Goal: Task Accomplishment & Management: Use online tool/utility

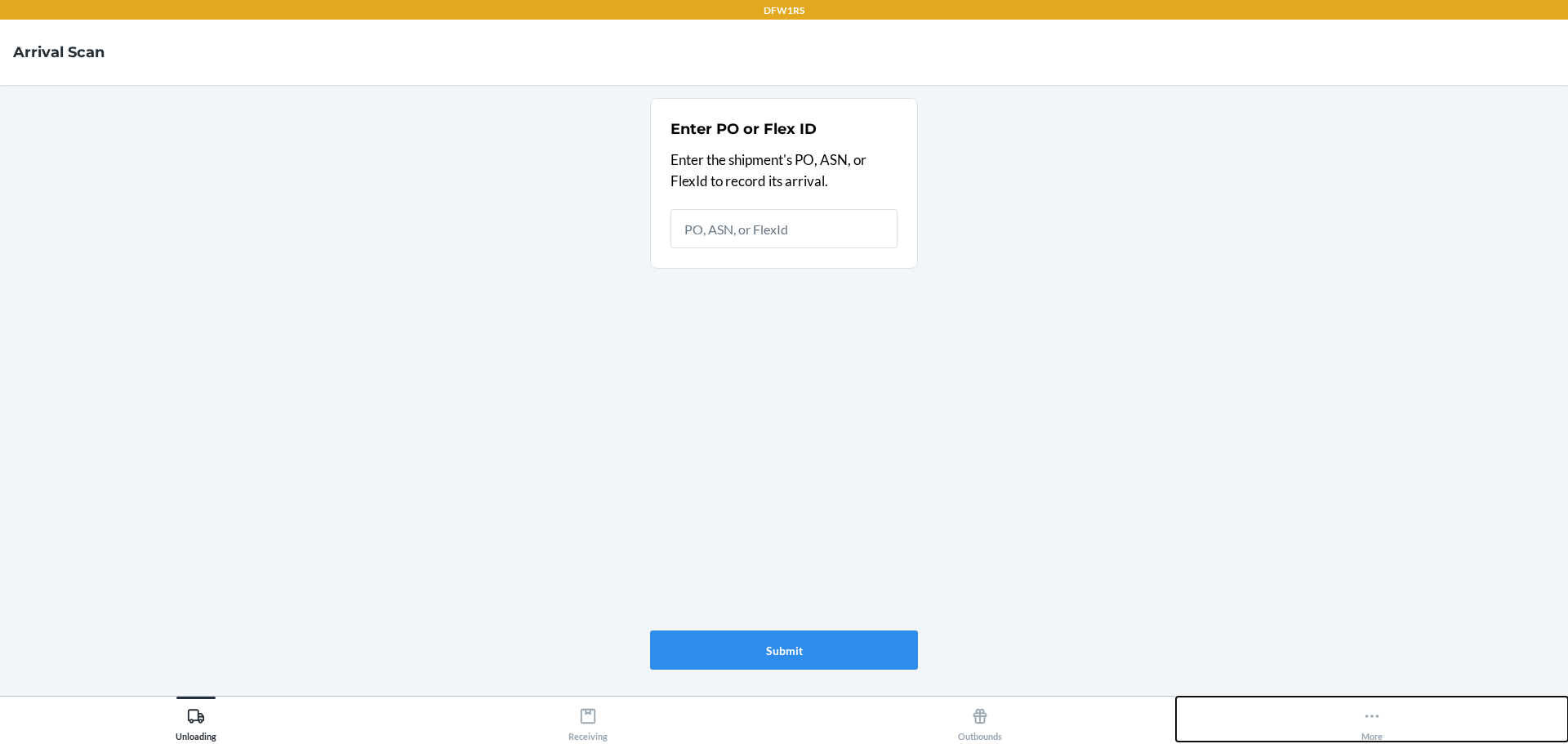
click at [1387, 724] on button "More" at bounding box center [1372, 719] width 392 height 45
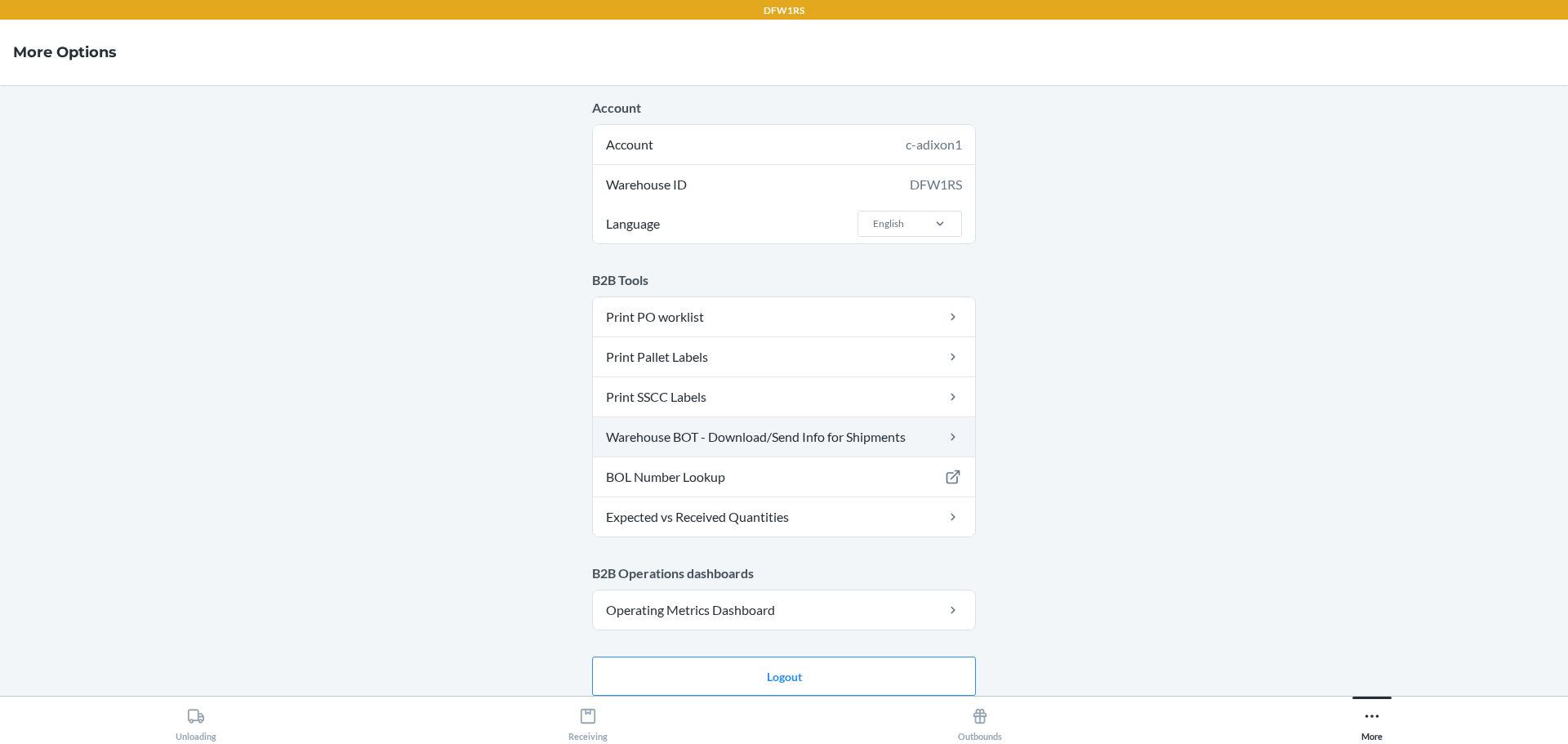
click at [716, 440] on link "Warehouse BOT - Download/Send Info for Shipments" at bounding box center [784, 436] width 382 height 39
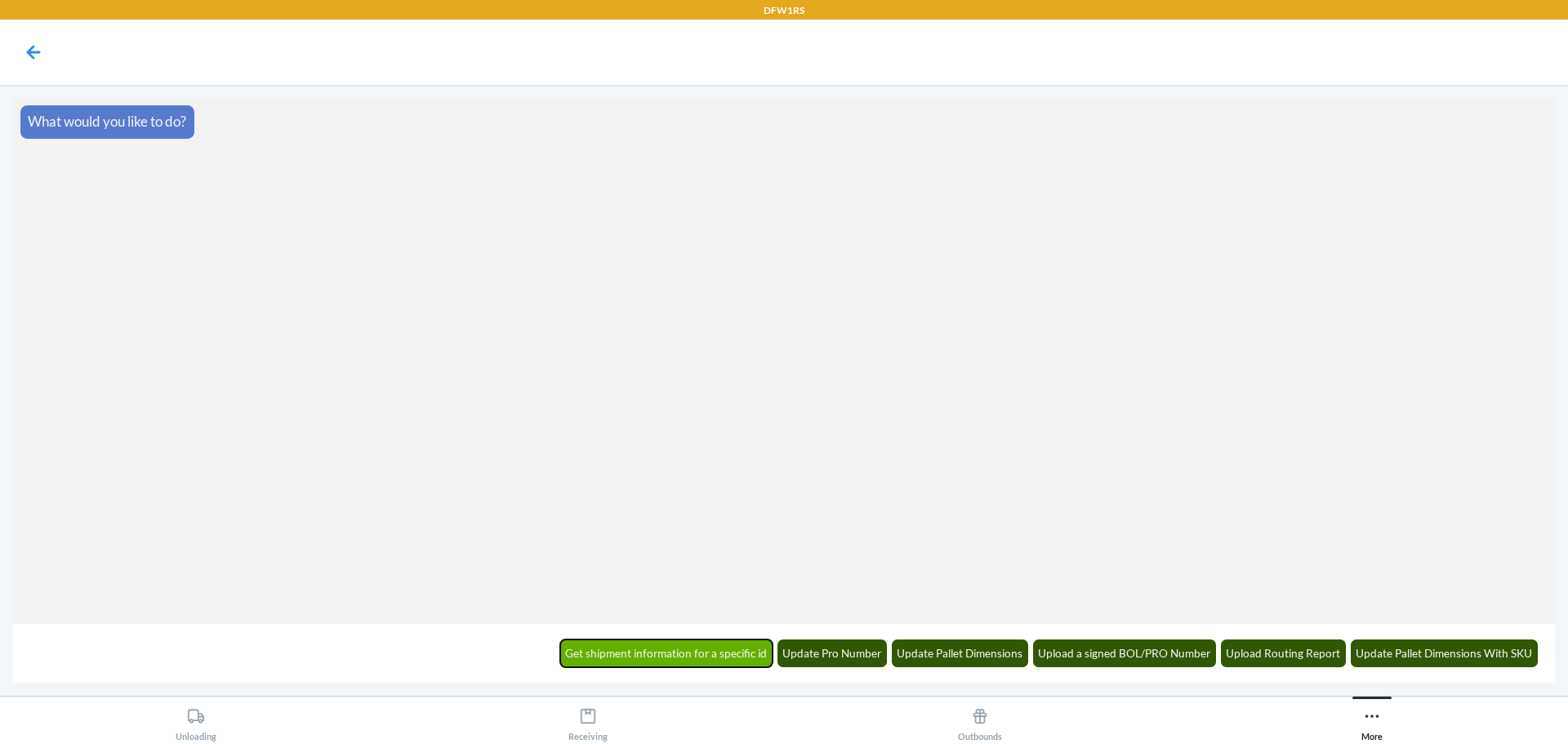
click at [734, 656] on button "Get shipment information for a specific id" at bounding box center [667, 653] width 213 height 28
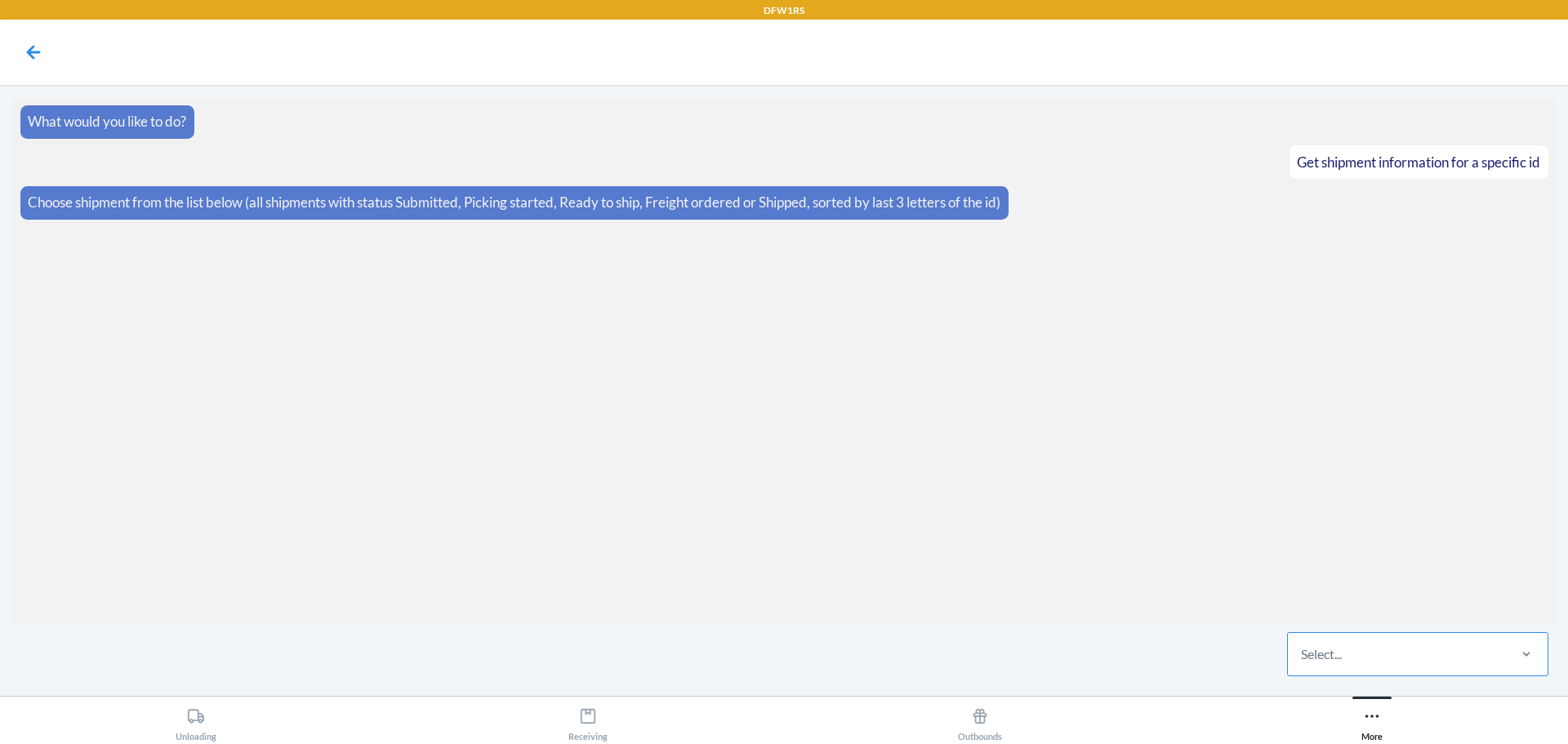
click at [1308, 648] on div "Select..." at bounding box center [1321, 655] width 41 height 20
click at [1302, 648] on input "Select..." at bounding box center [1302, 655] width 2 height 20
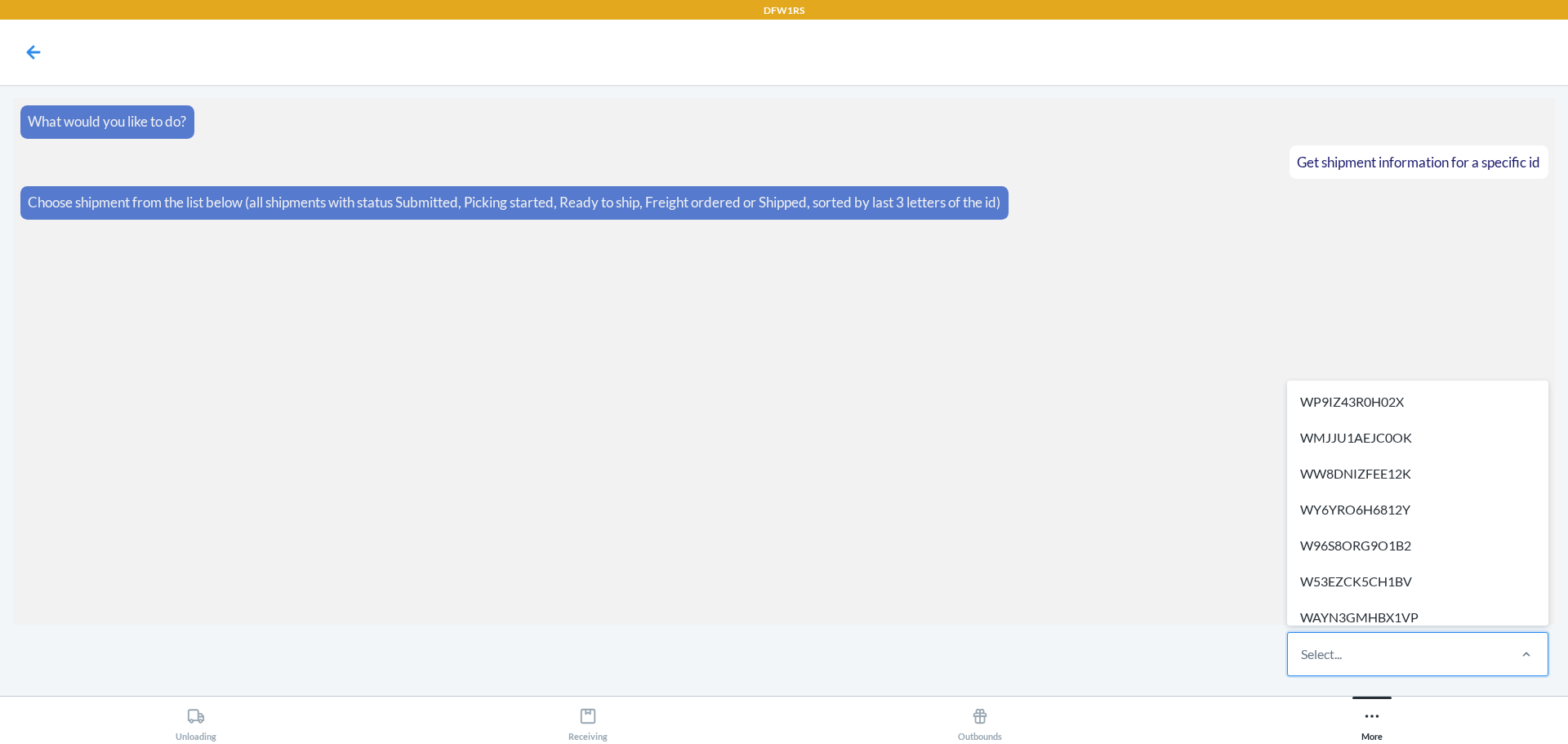
paste input "WBNKQTWEJ83I9"
type input "WBNKQTWEJ83I9"
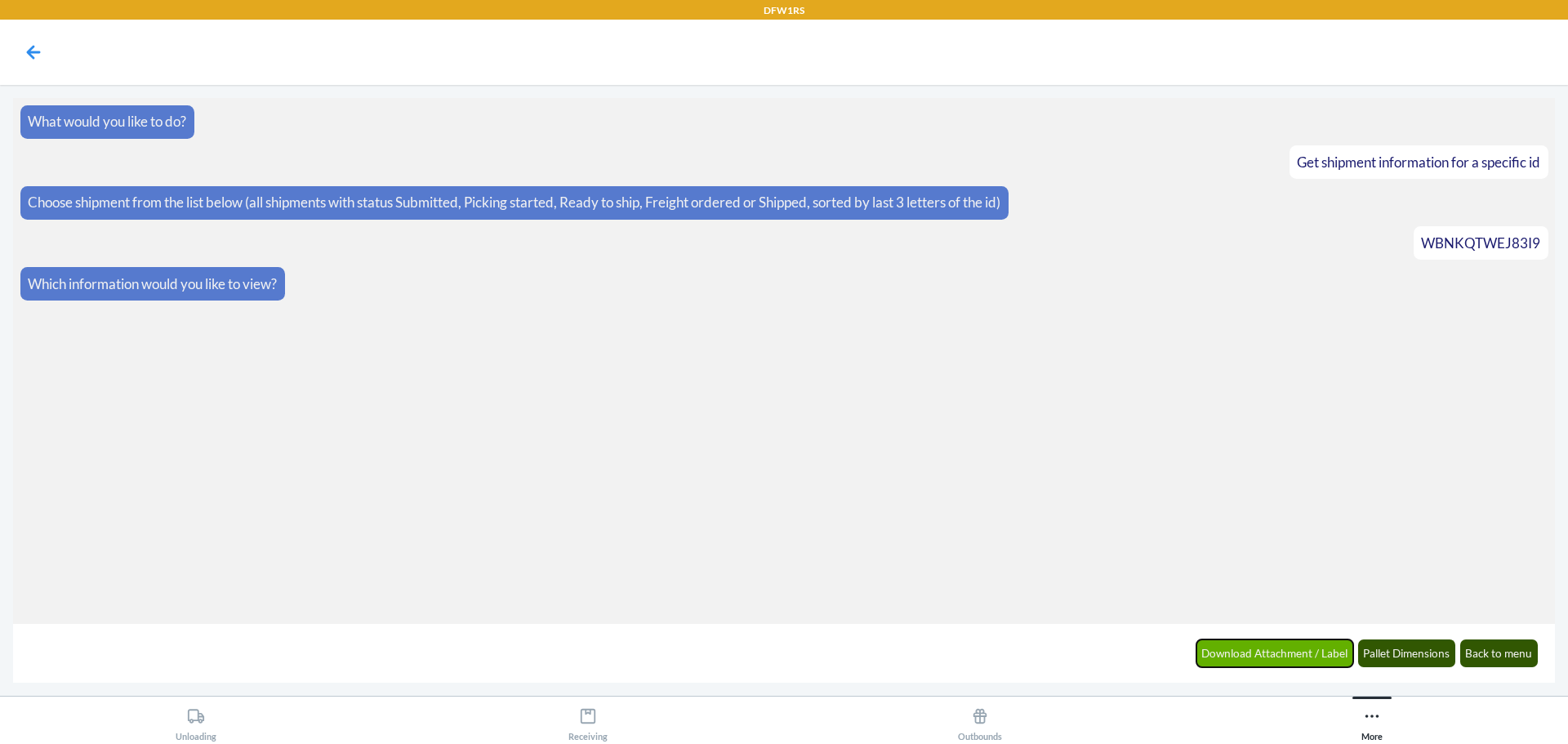
click at [1265, 654] on button "Download Attachment / Label" at bounding box center [1275, 653] width 158 height 28
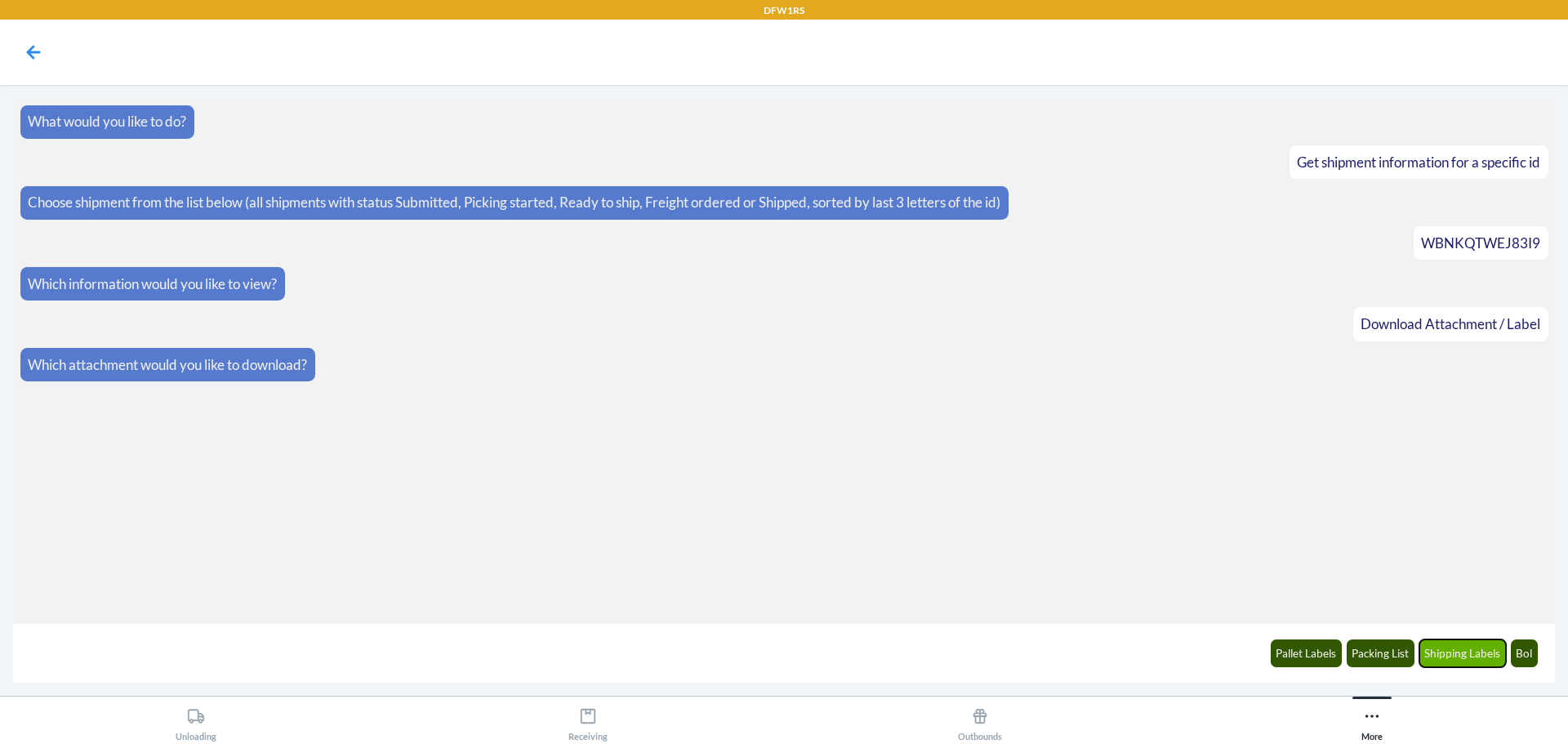
click at [1469, 662] on button "Shipping Labels" at bounding box center [1463, 653] width 88 height 28
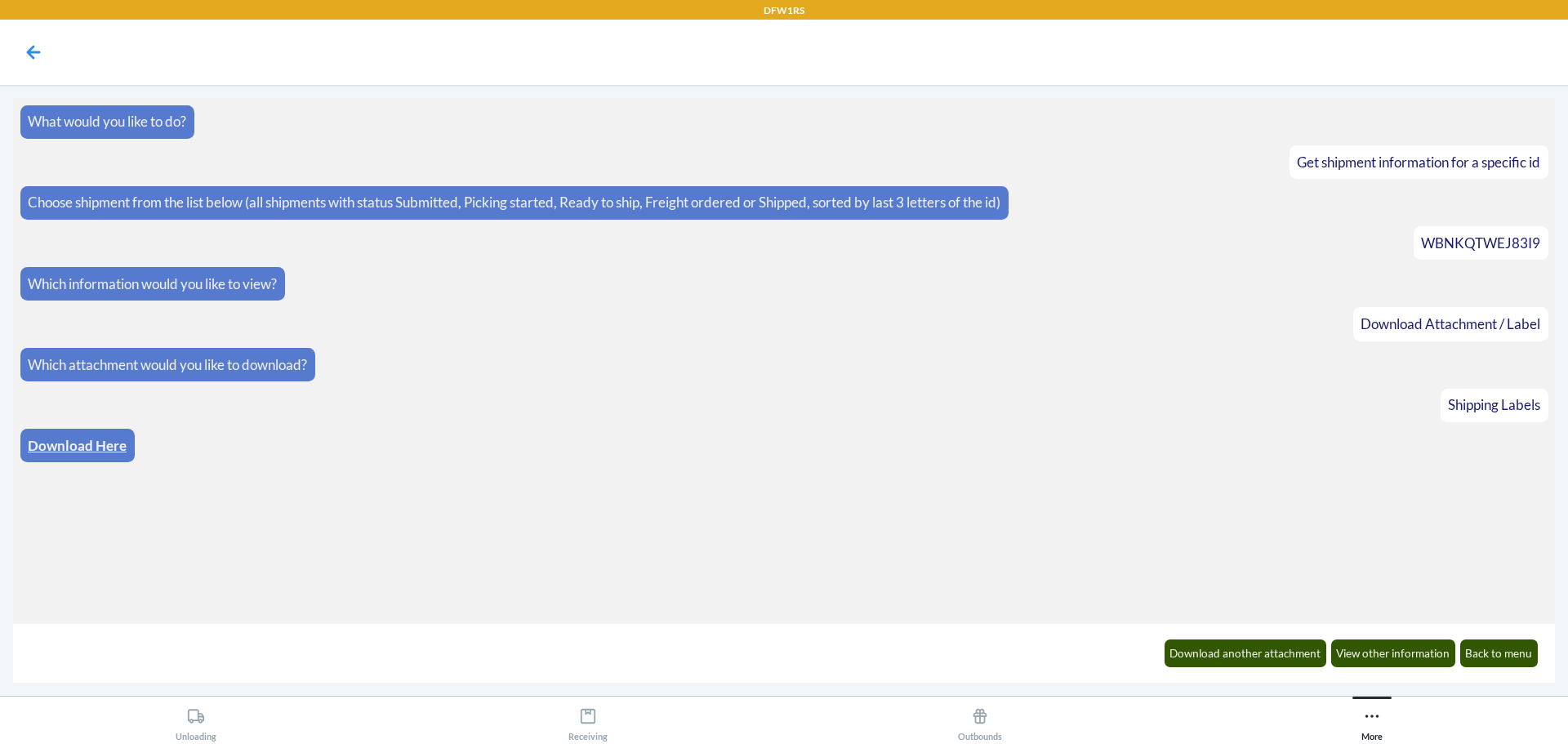
click at [58, 444] on link "Download Here" at bounding box center [77, 445] width 98 height 17
click at [1487, 648] on button "Back to menu" at bounding box center [1499, 653] width 79 height 28
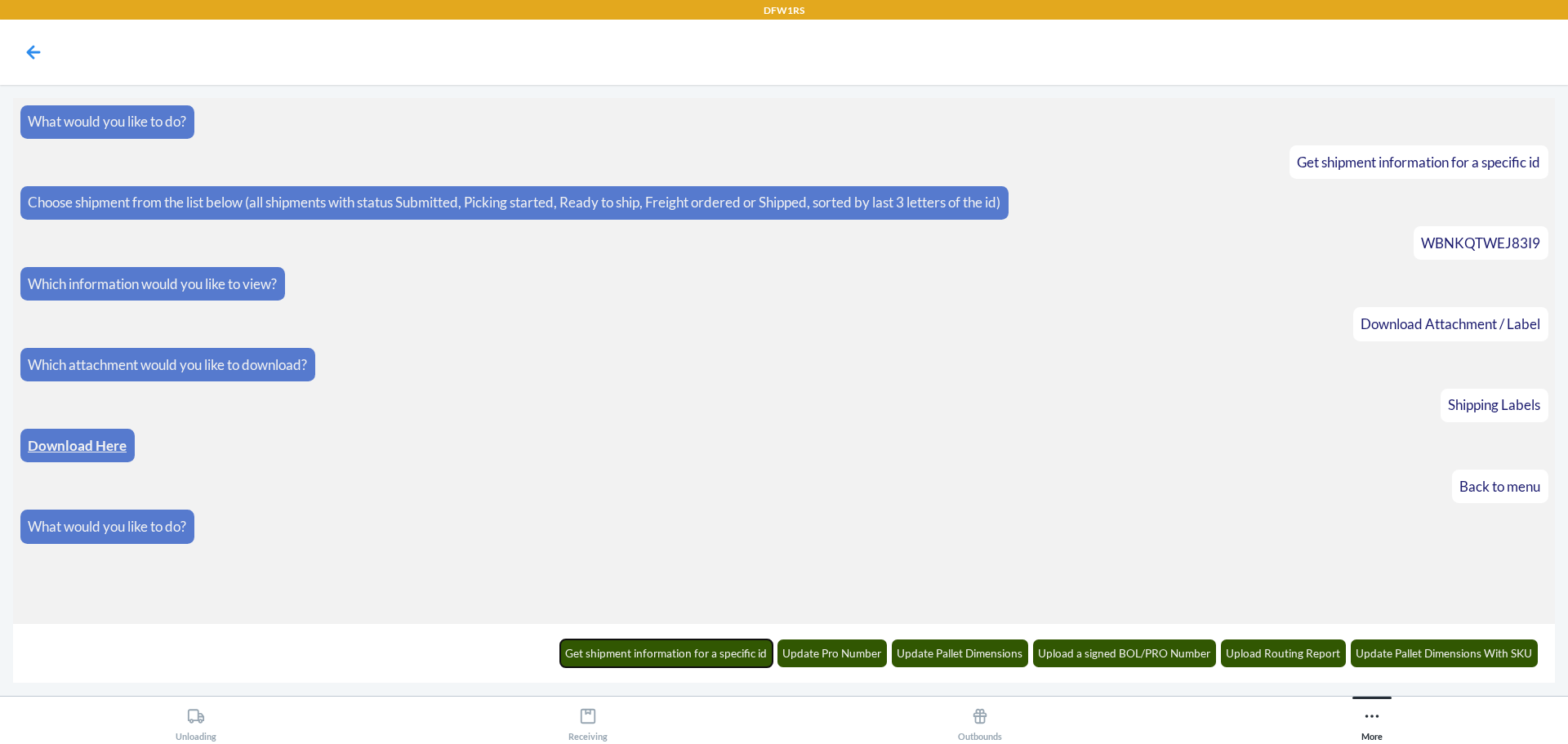
drag, startPoint x: 648, startPoint y: 656, endPoint x: 646, endPoint y: 647, distance: 9.2
click at [649, 656] on button "Get shipment information for a specific id" at bounding box center [667, 653] width 213 height 28
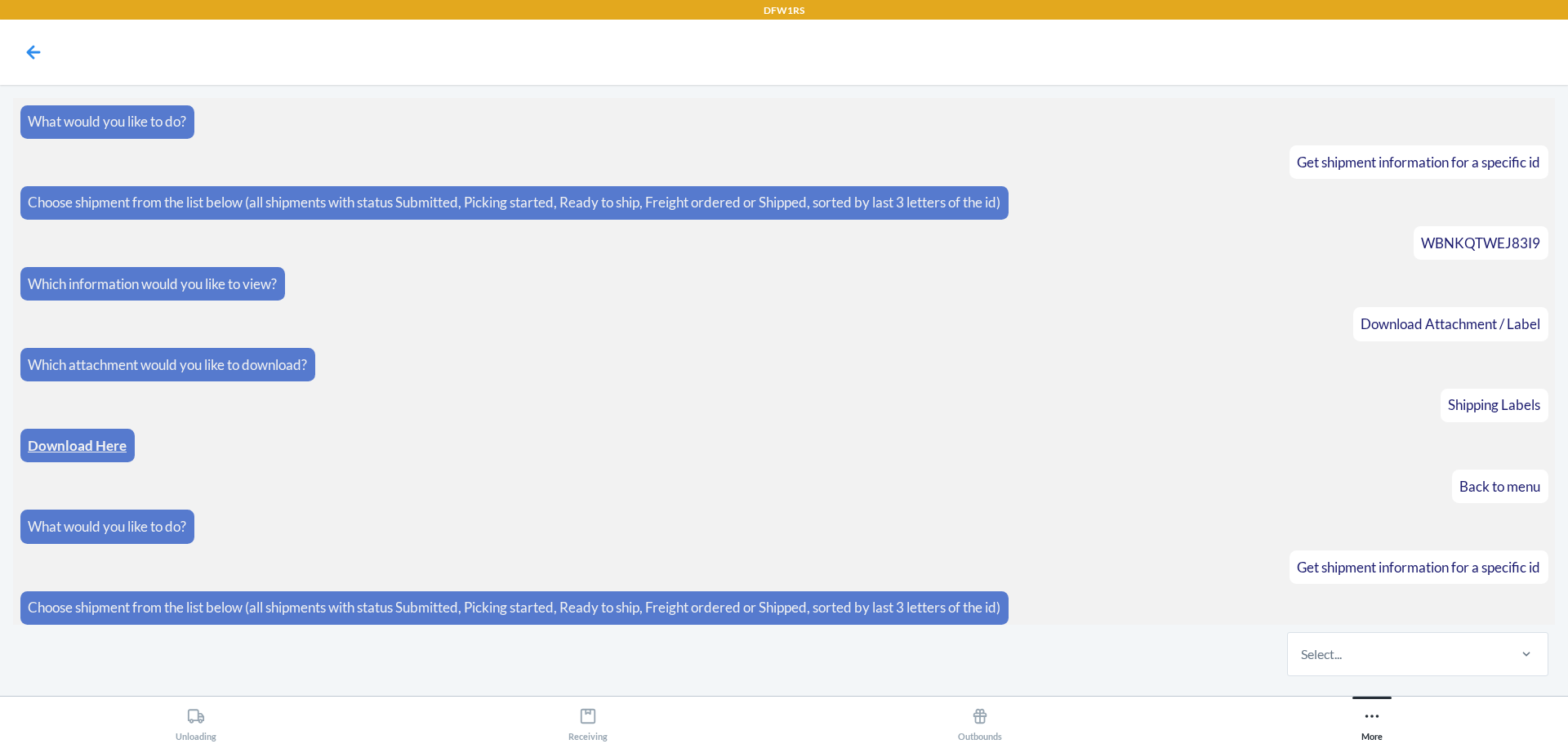
scroll to position [6, 0]
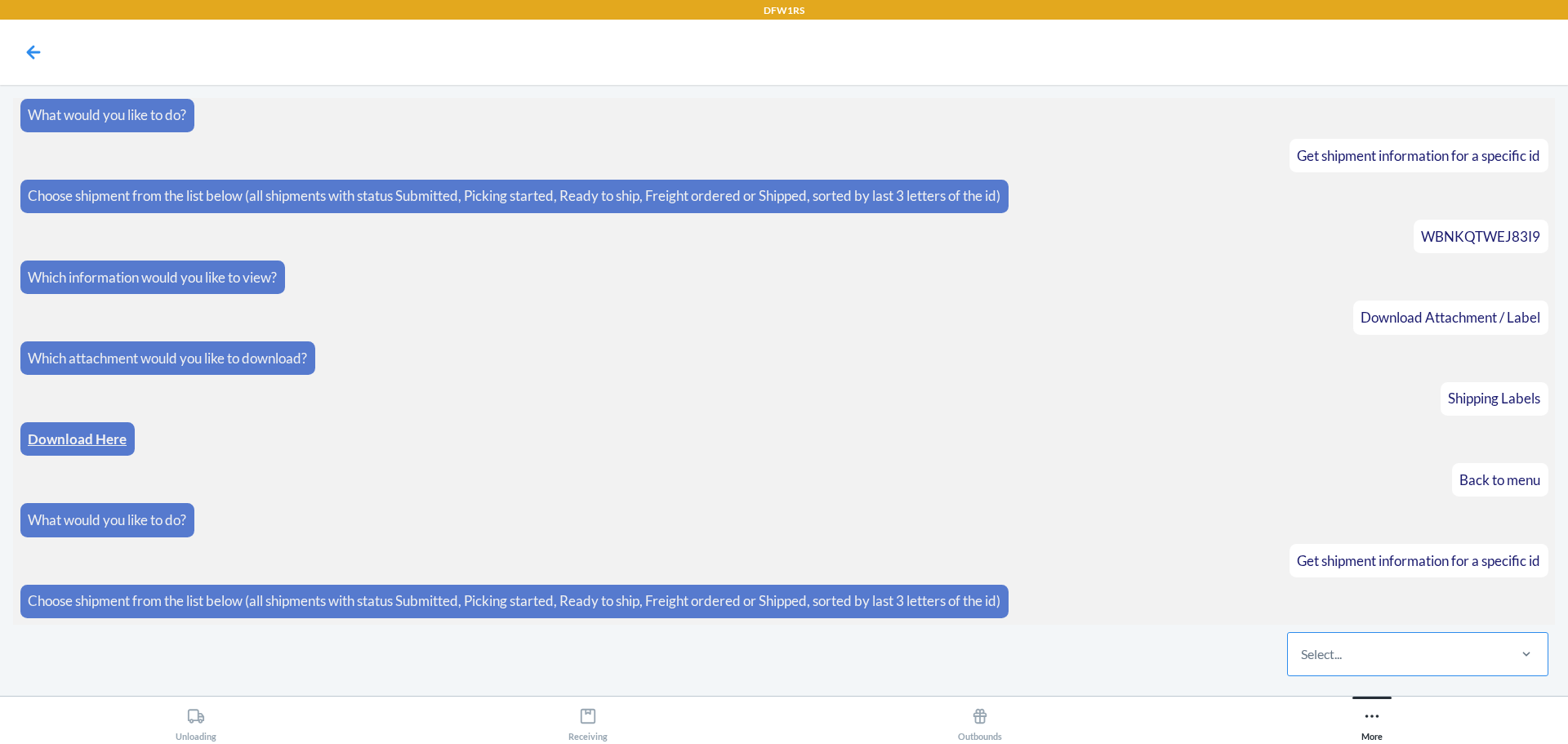
click at [1357, 645] on div "Select..." at bounding box center [1396, 654] width 218 height 42
click at [1302, 645] on input "Select..." at bounding box center [1302, 655] width 2 height 20
type input "W238"
click at [1365, 613] on div "W238MQGJZKMMA" at bounding box center [1418, 604] width 255 height 36
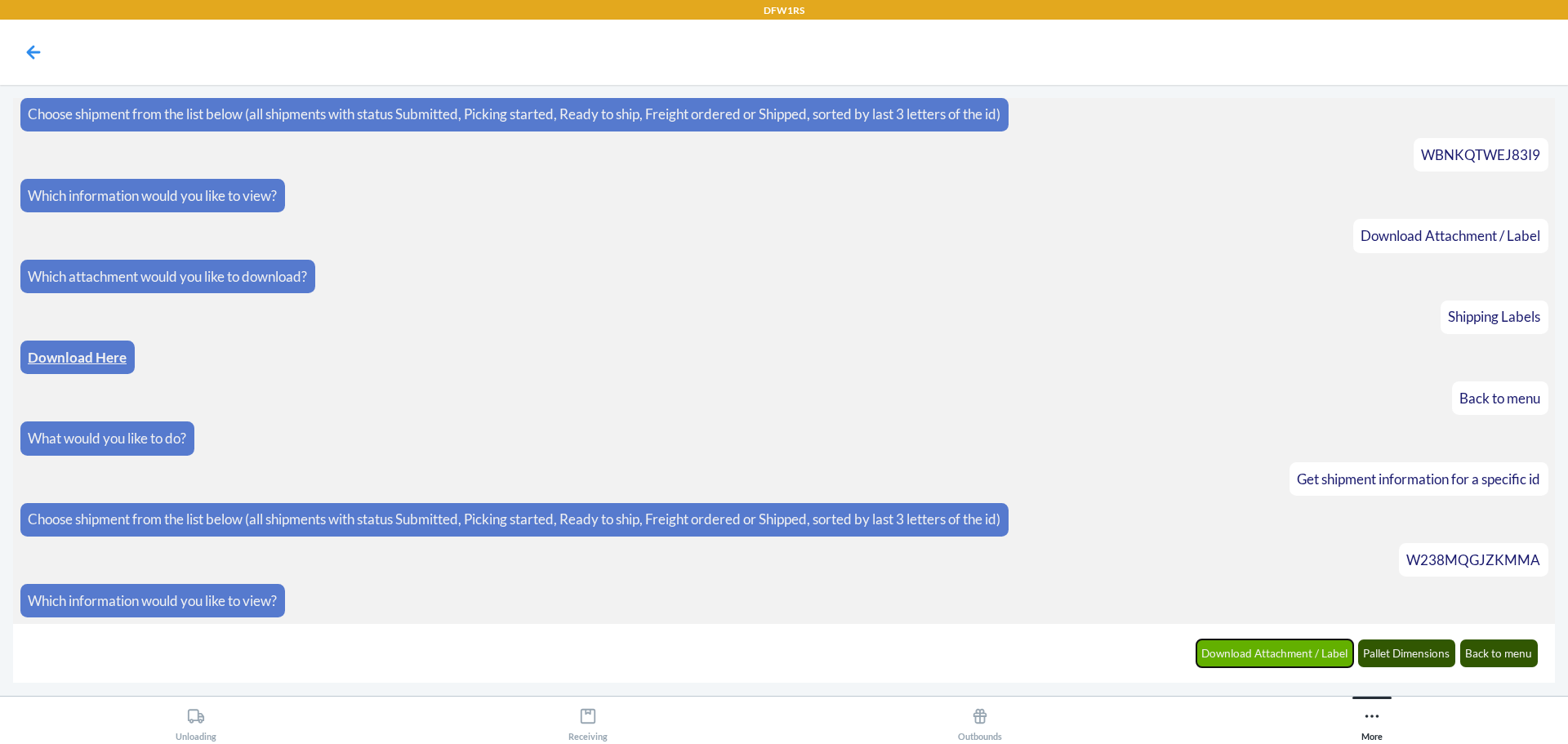
click at [1256, 654] on button "Download Attachment / Label" at bounding box center [1275, 653] width 158 height 28
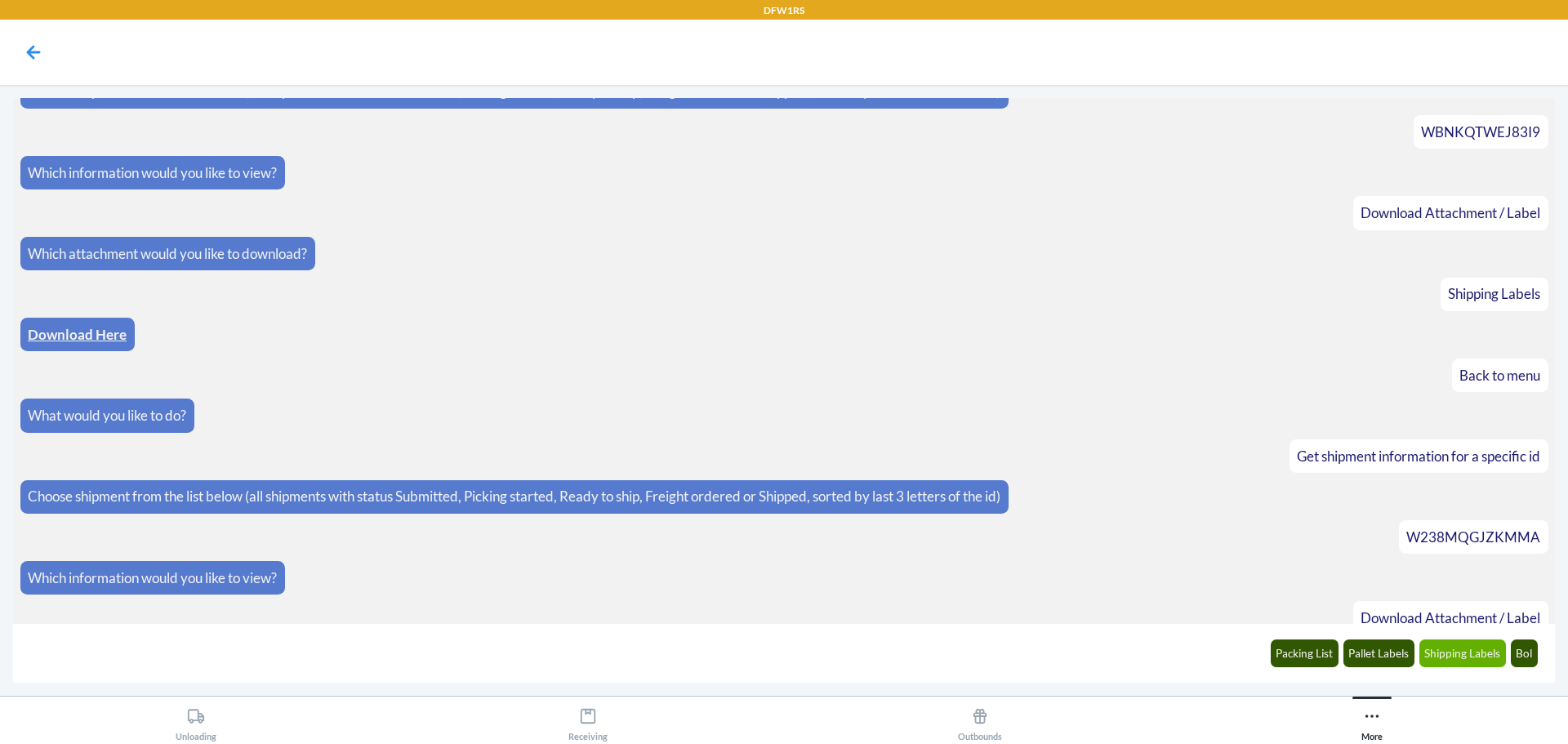
scroll to position [170, 0]
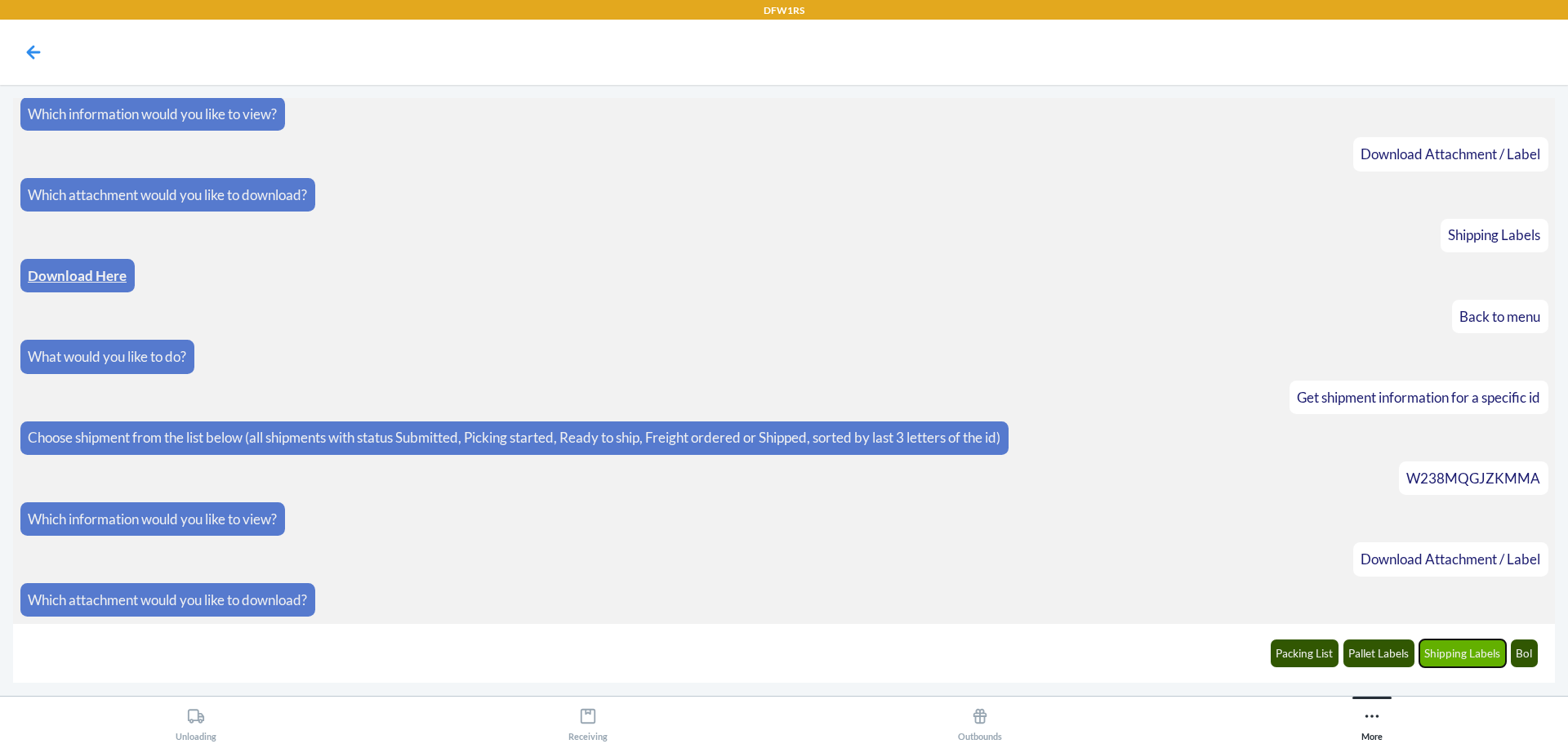
click at [1439, 656] on button "Shipping Labels" at bounding box center [1463, 653] width 88 height 28
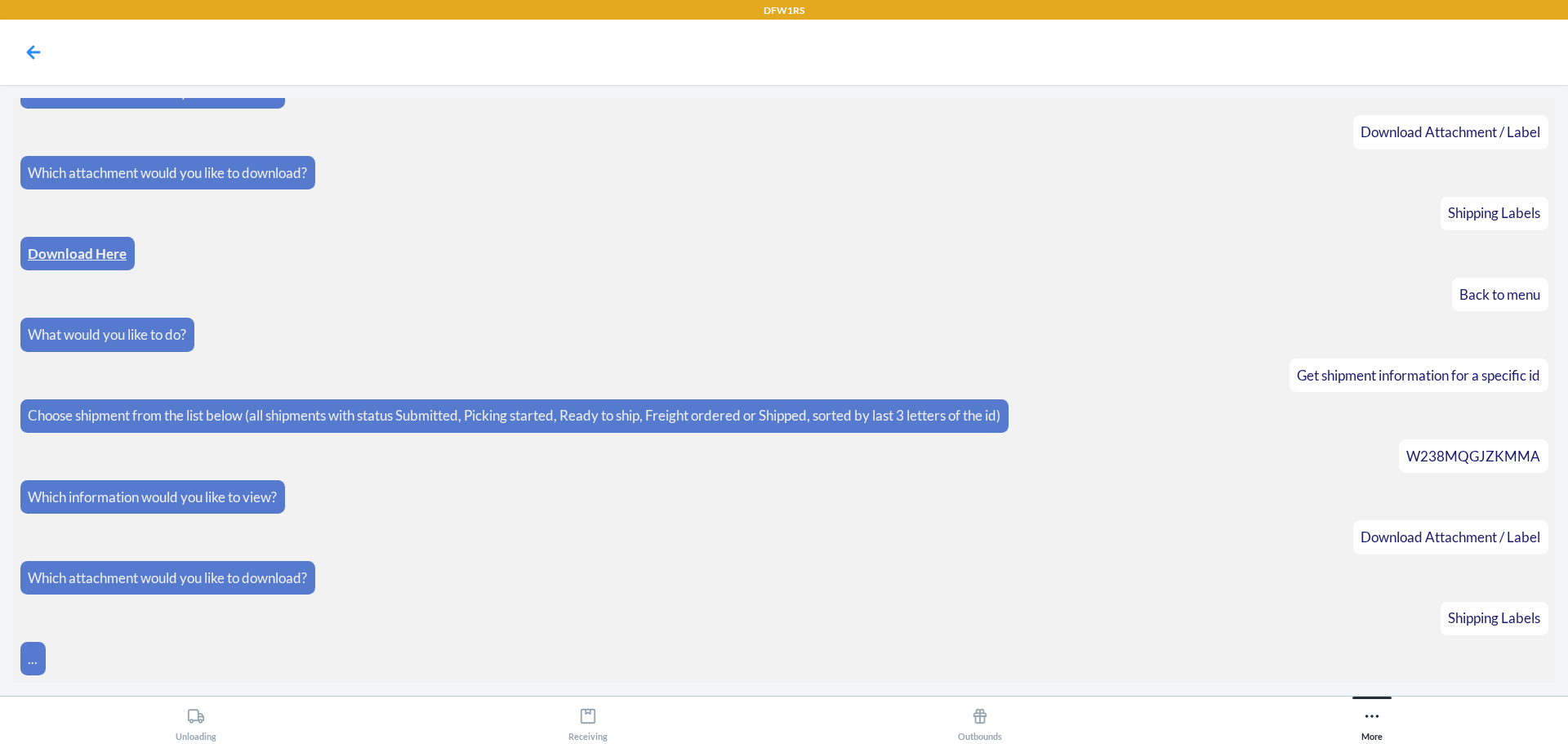
scroll to position [251, 0]
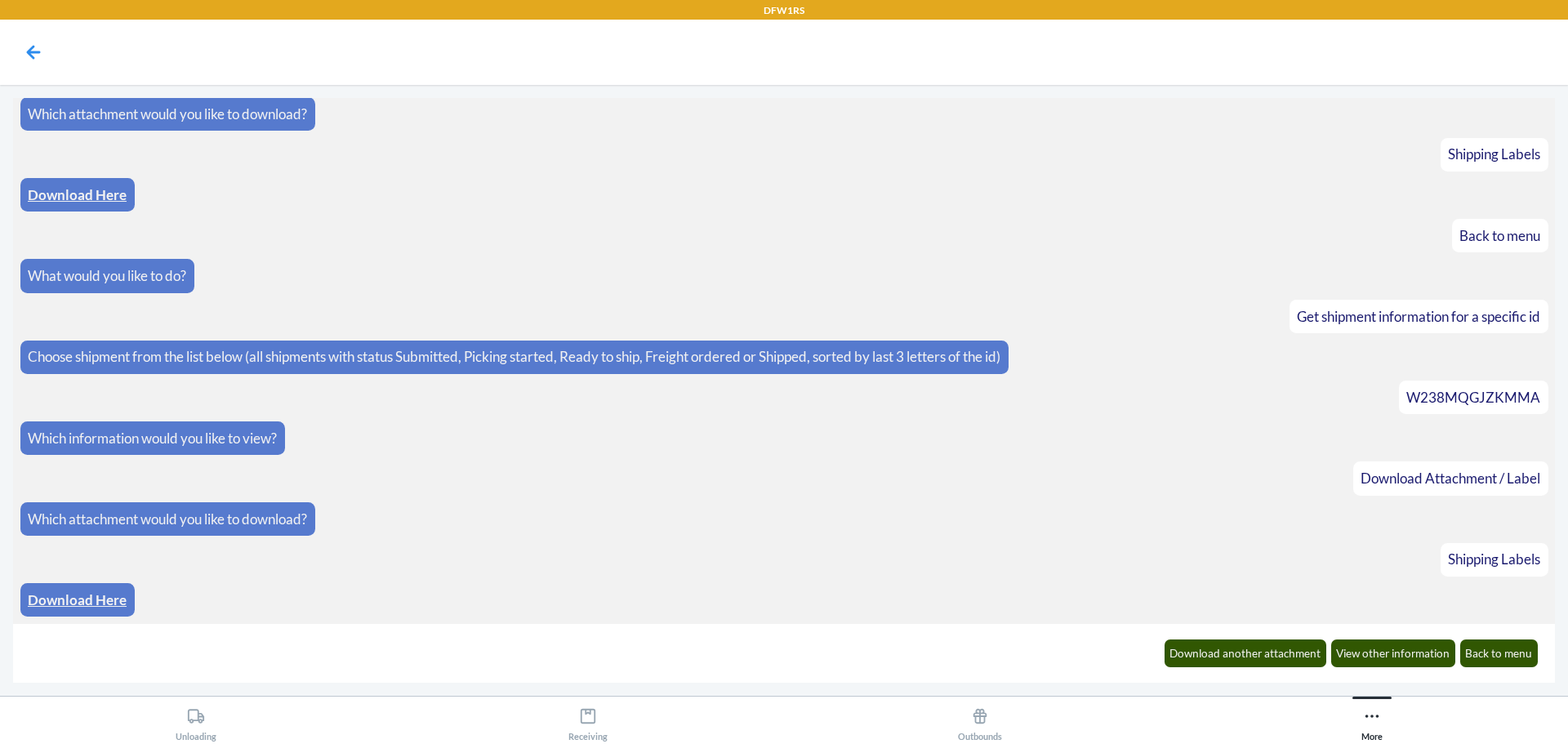
click at [107, 604] on link "Download Here" at bounding box center [77, 600] width 98 height 17
click at [1513, 657] on button "Back to menu" at bounding box center [1499, 653] width 79 height 28
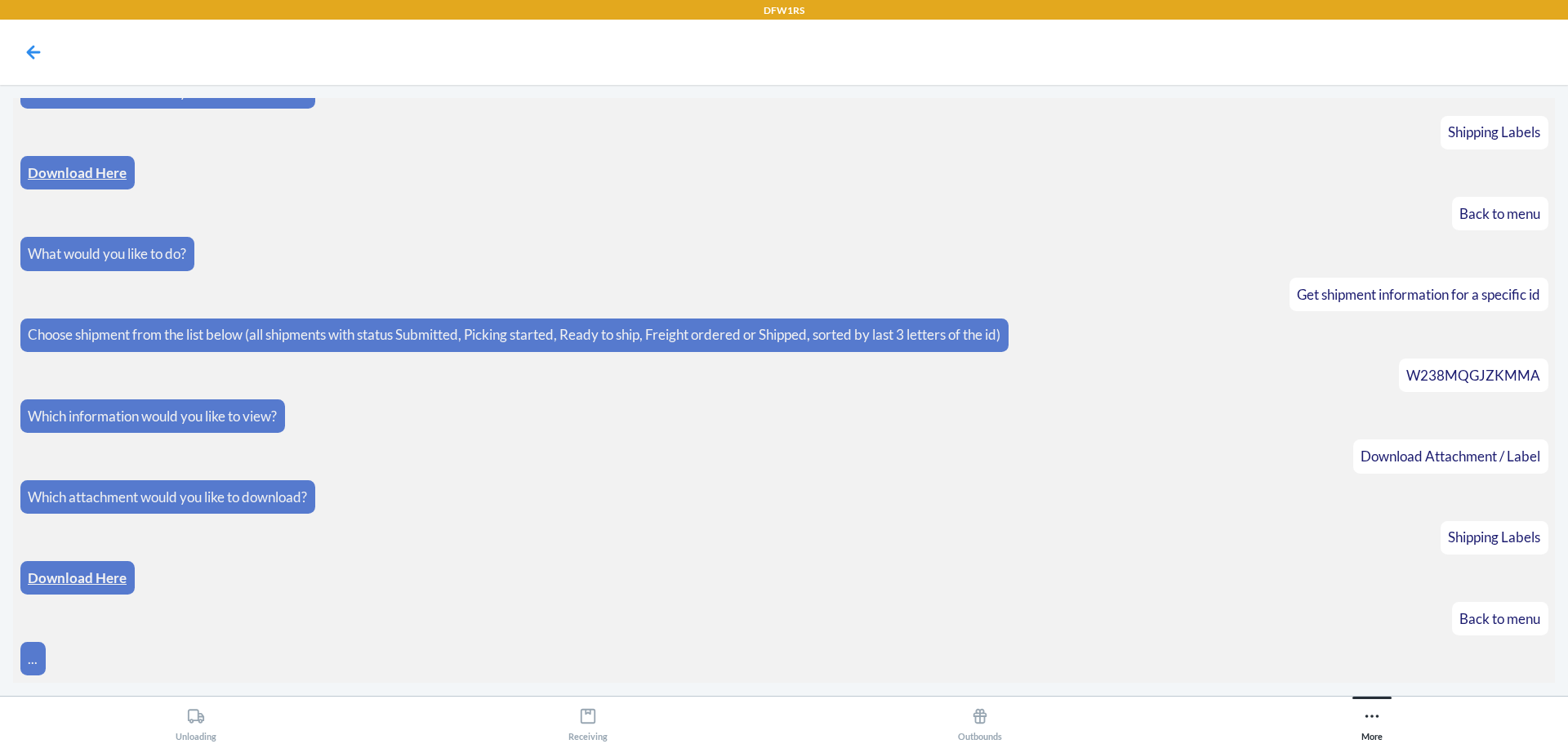
scroll to position [331, 0]
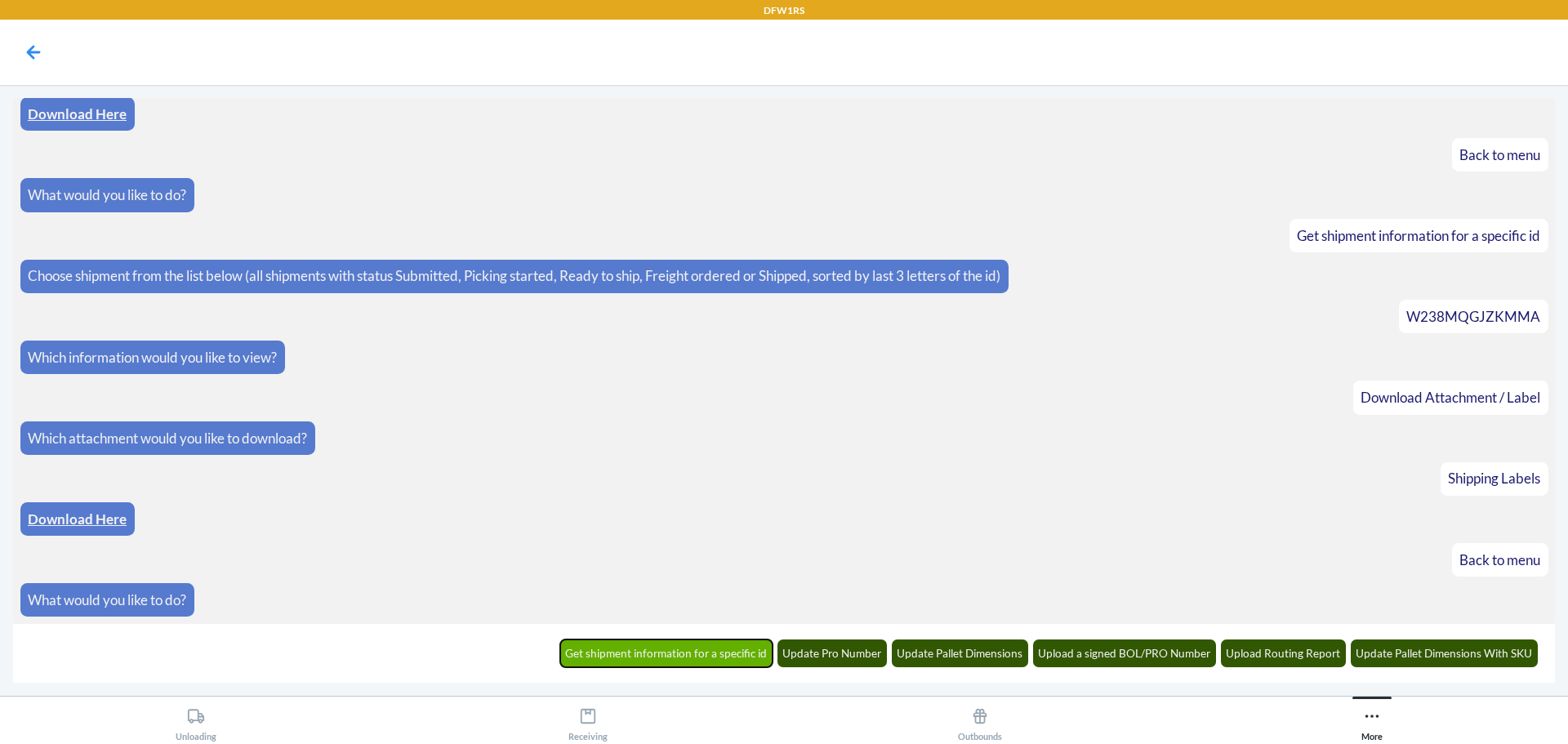
click at [700, 648] on button "Get shipment information for a specific id" at bounding box center [667, 653] width 213 height 28
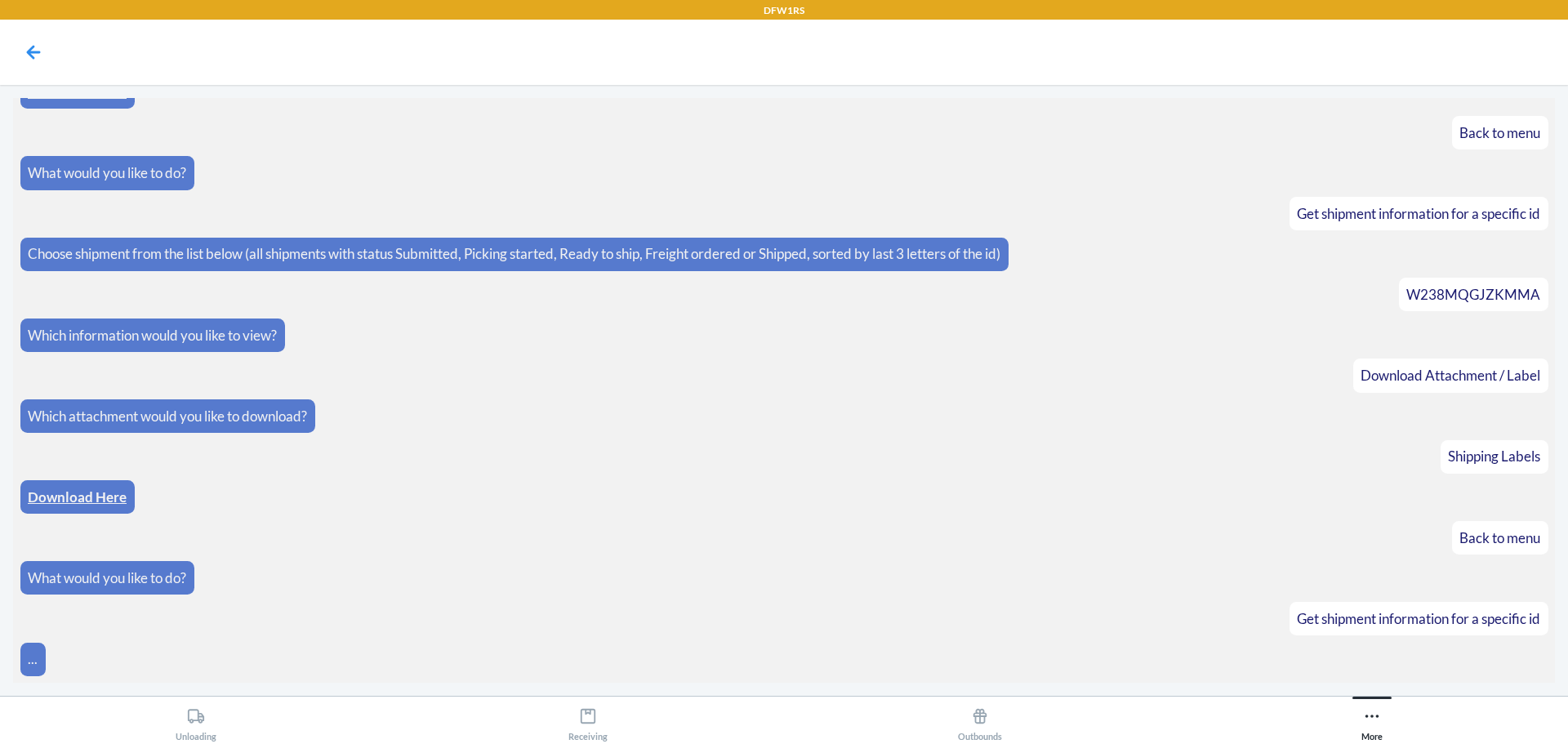
scroll to position [412, 0]
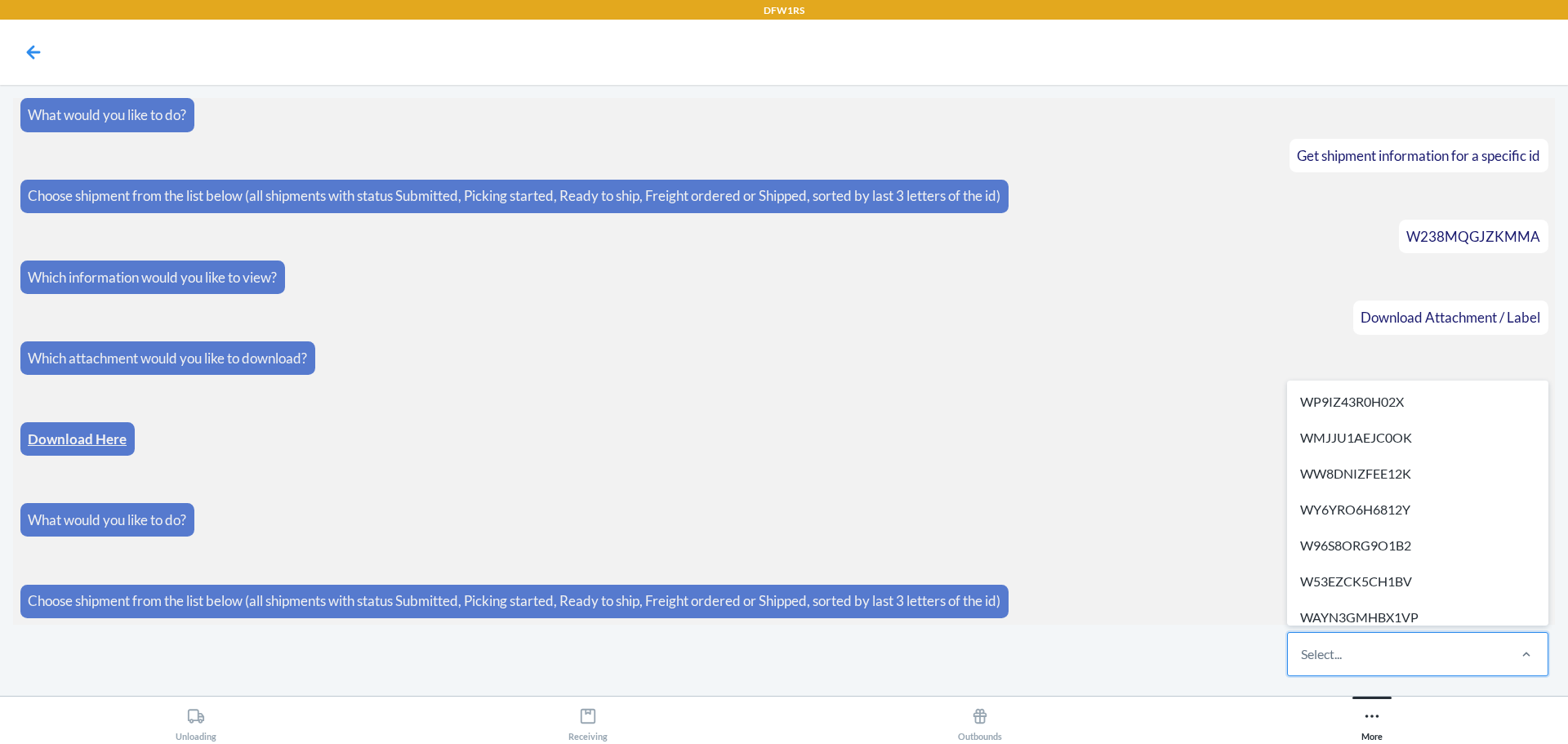
click at [1328, 660] on div "Select..." at bounding box center [1321, 655] width 41 height 20
click at [1302, 660] on input "option WP9IZ43R0H02X focused, 1 of 307. 307 results available. Use Up and Down …" at bounding box center [1302, 655] width 2 height 20
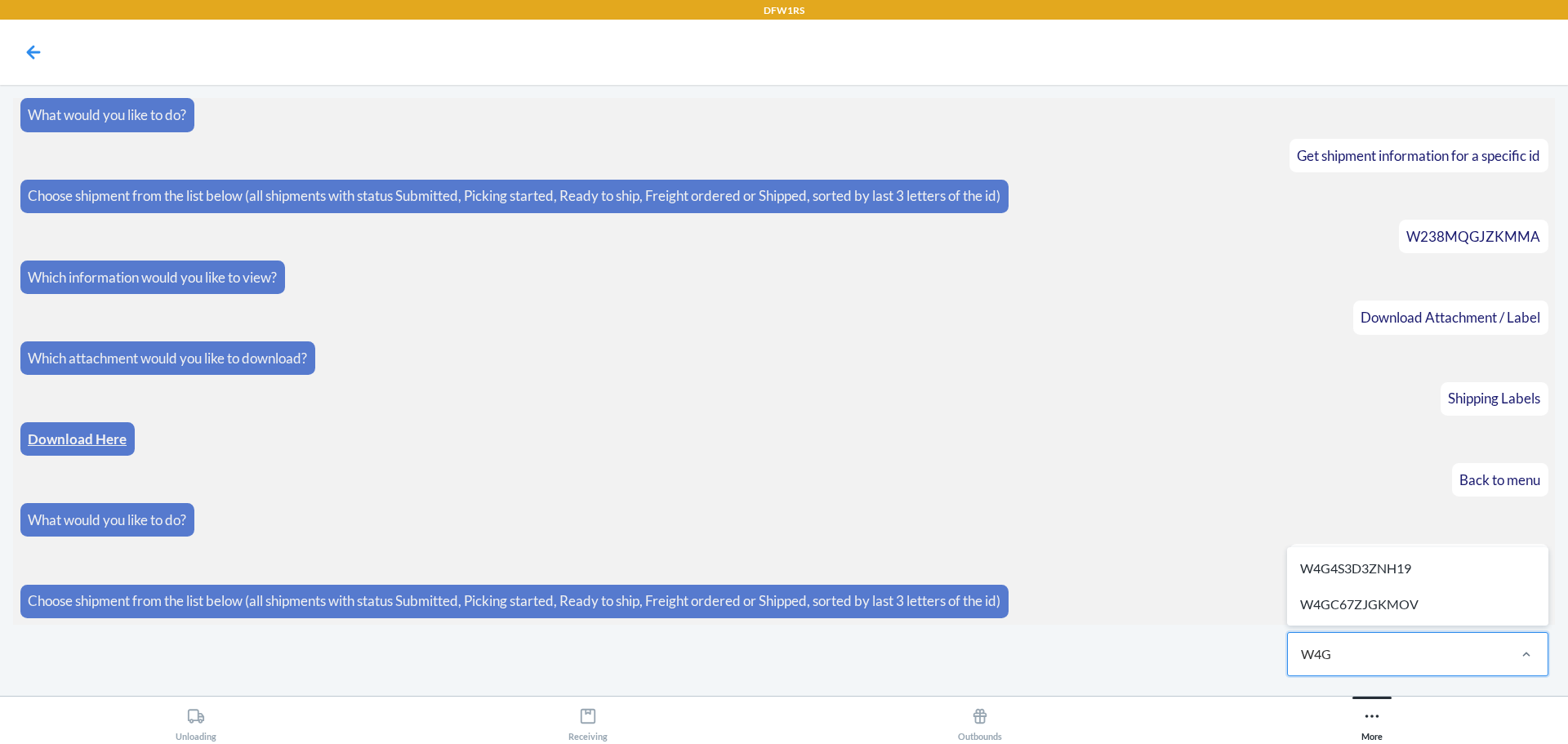
type input "W4G4"
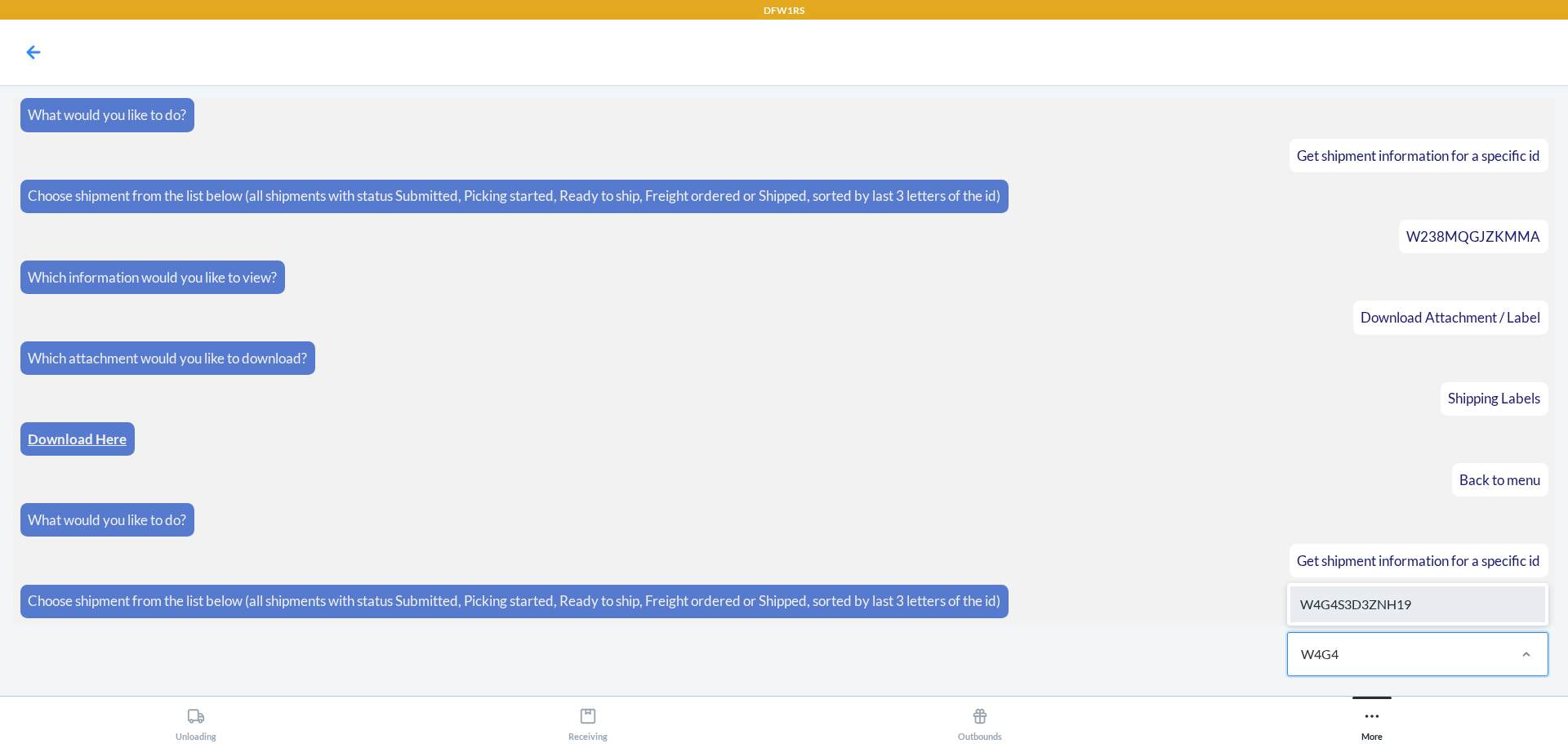
click at [1398, 599] on div "W4G4S3D3ZNH19" at bounding box center [1418, 604] width 255 height 36
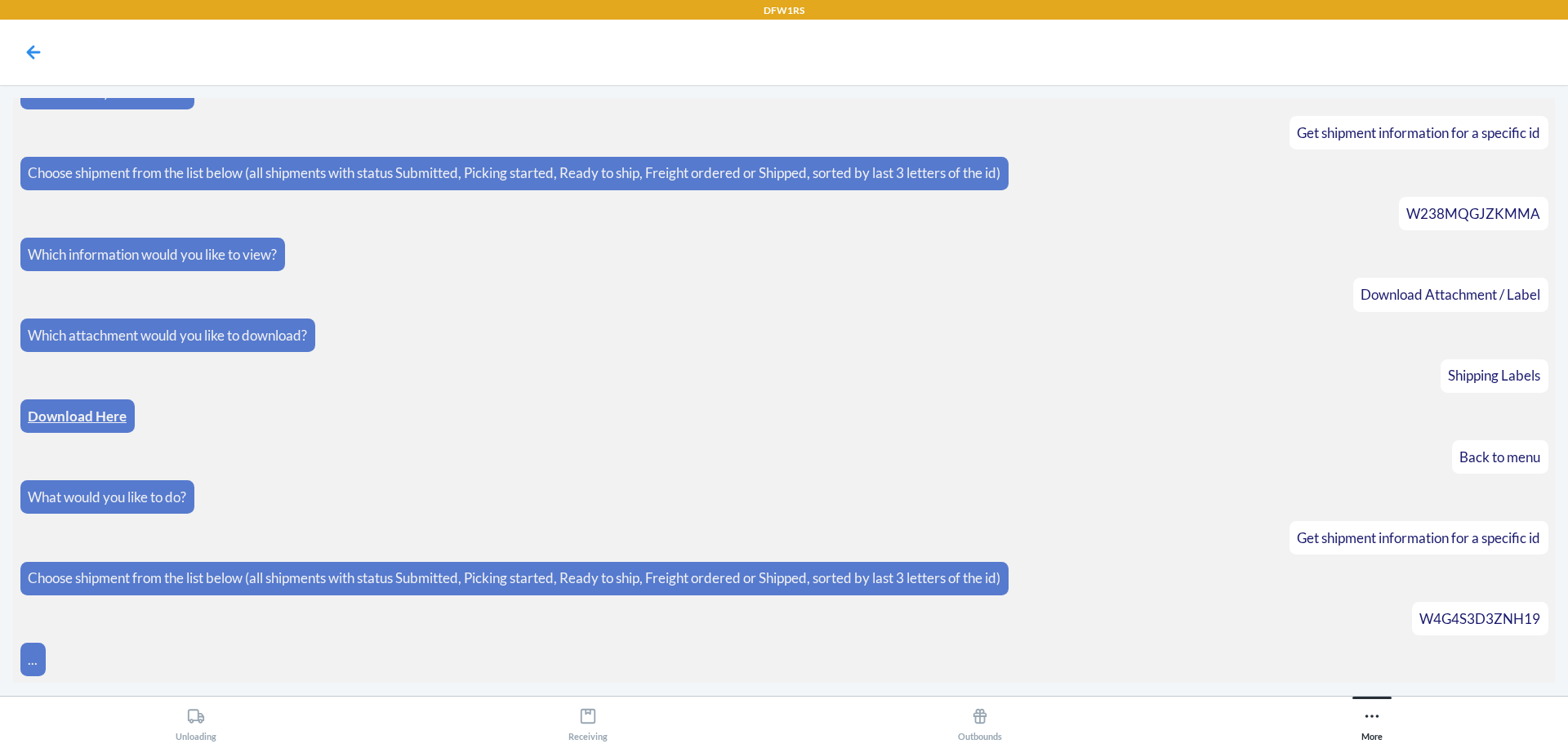
scroll to position [493, 0]
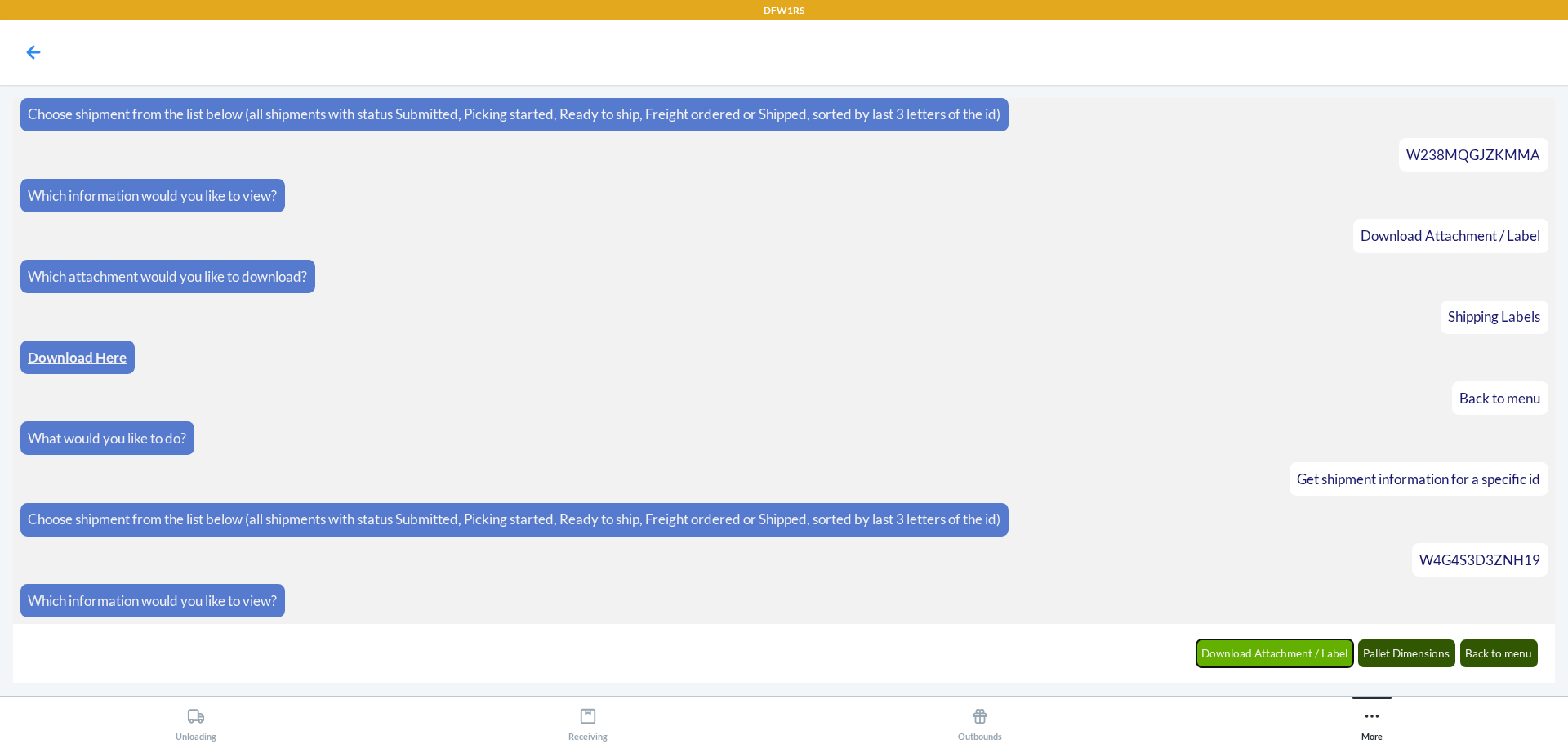
click at [1256, 643] on button "Download Attachment / Label" at bounding box center [1275, 653] width 158 height 28
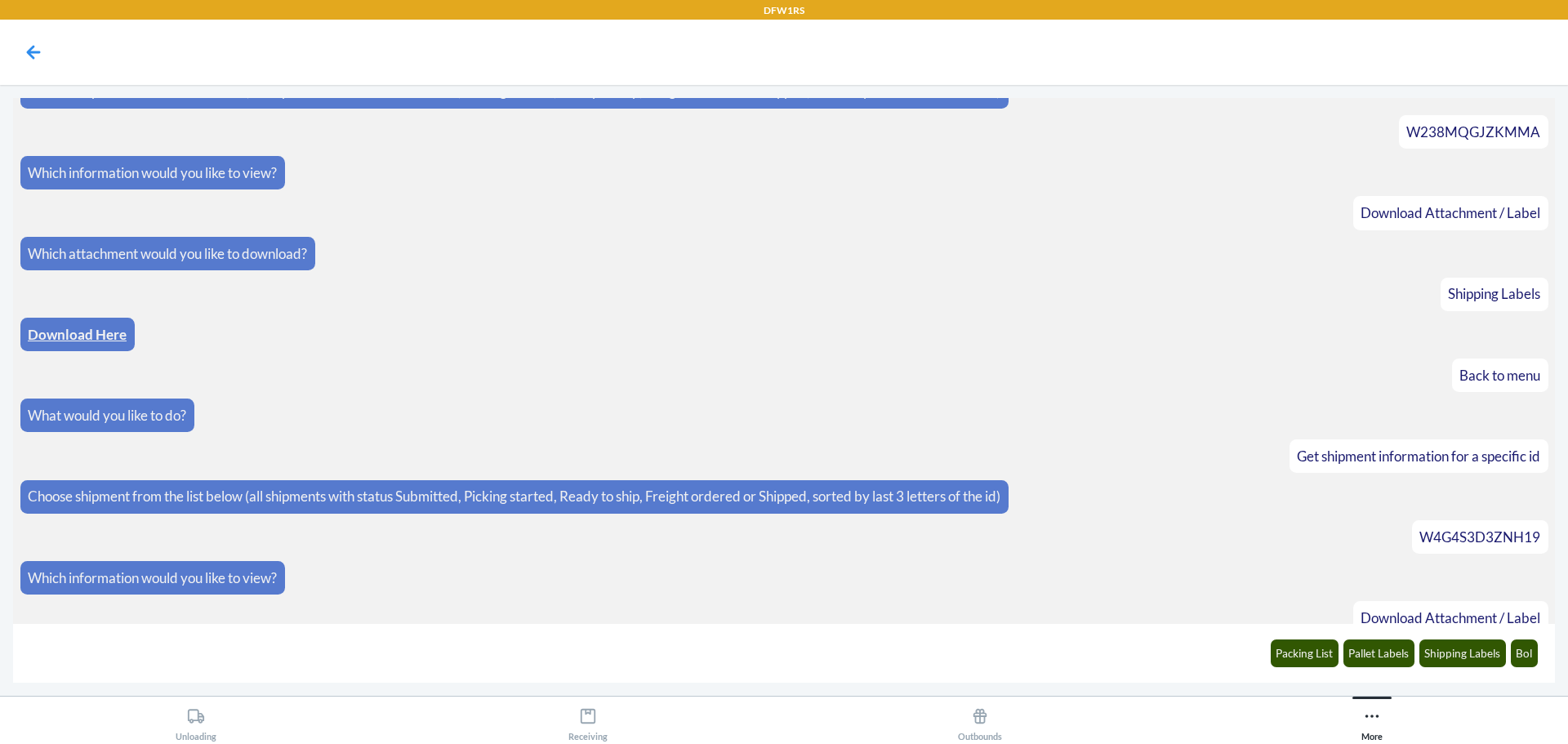
scroll to position [575, 0]
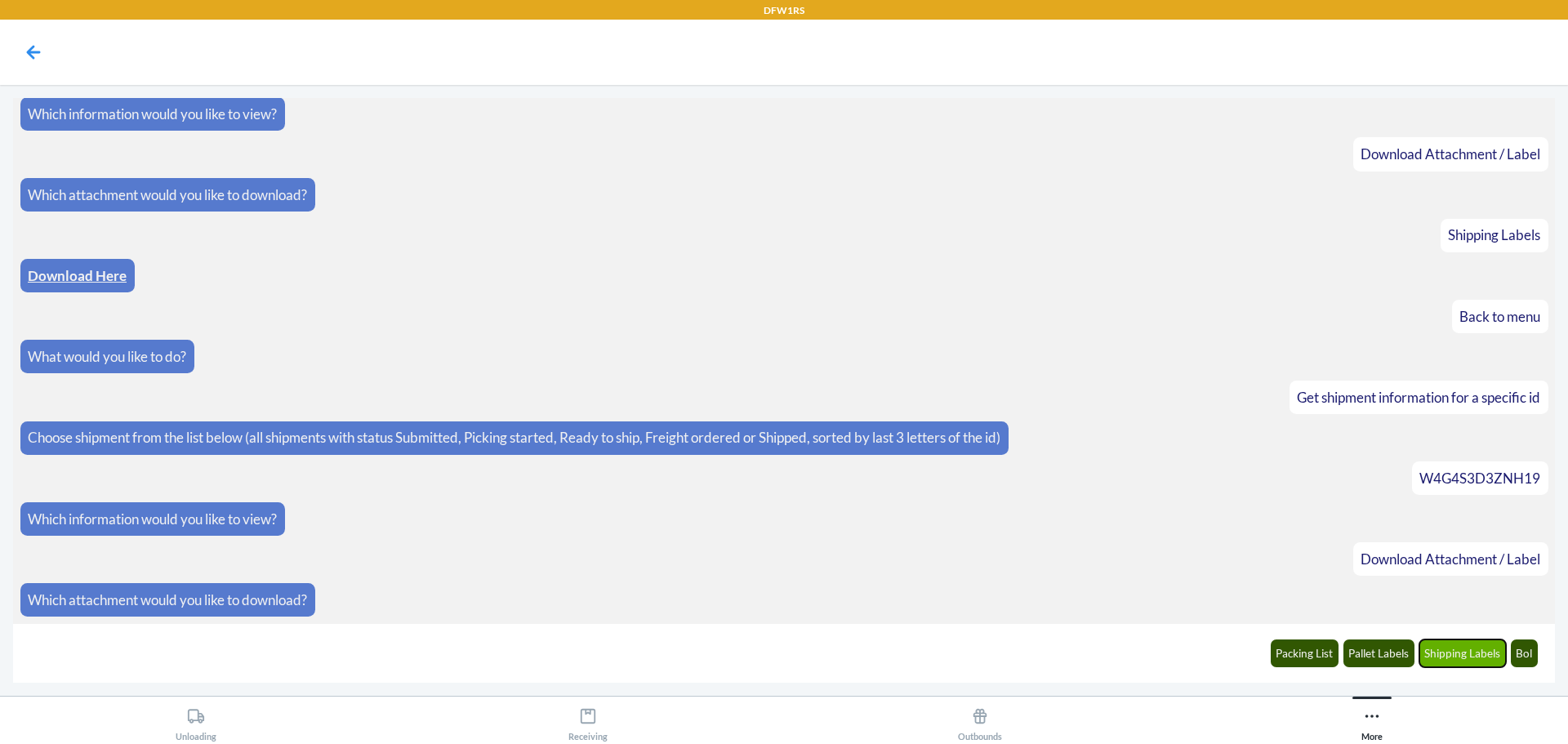
click at [1447, 659] on button "Shipping Labels" at bounding box center [1463, 653] width 88 height 28
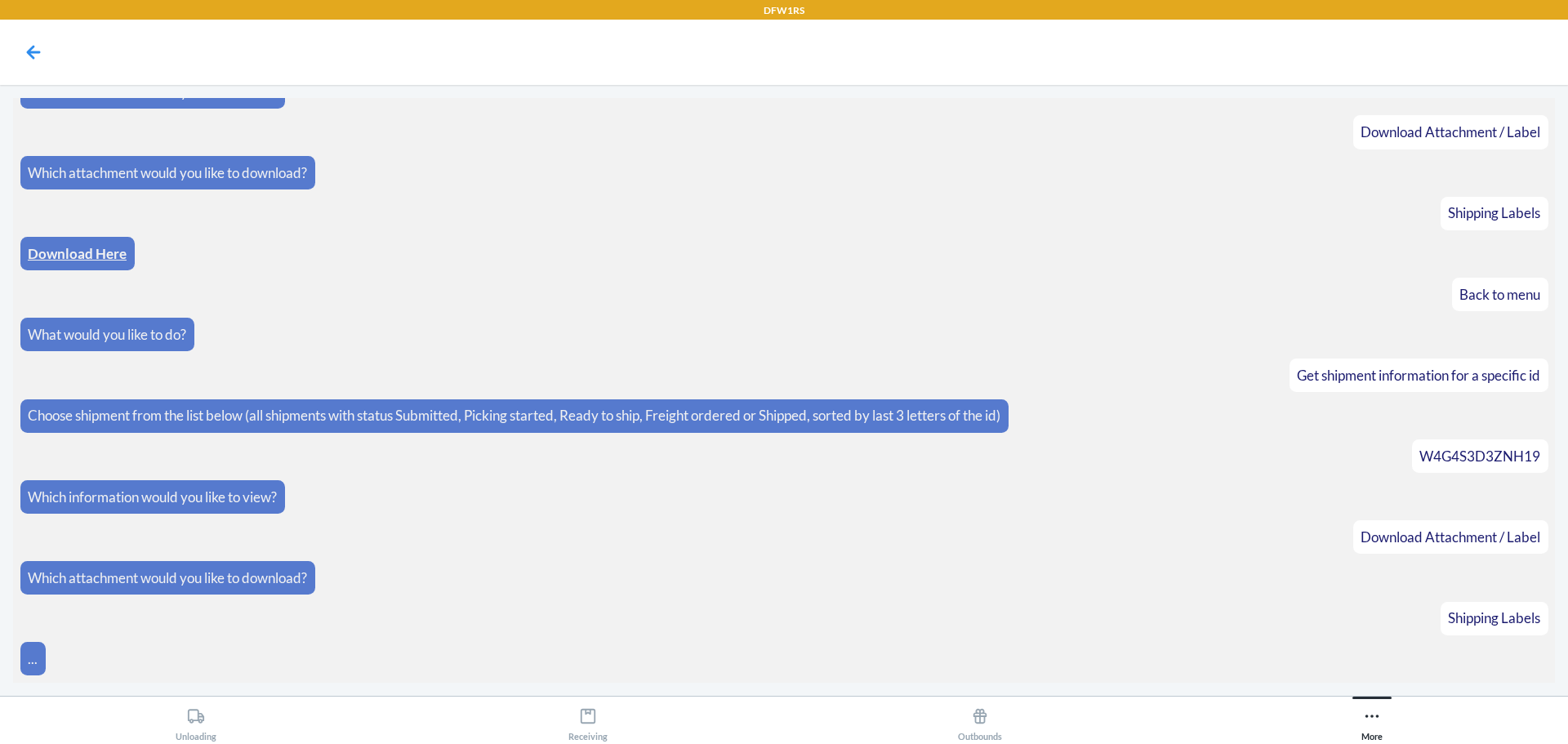
scroll to position [656, 0]
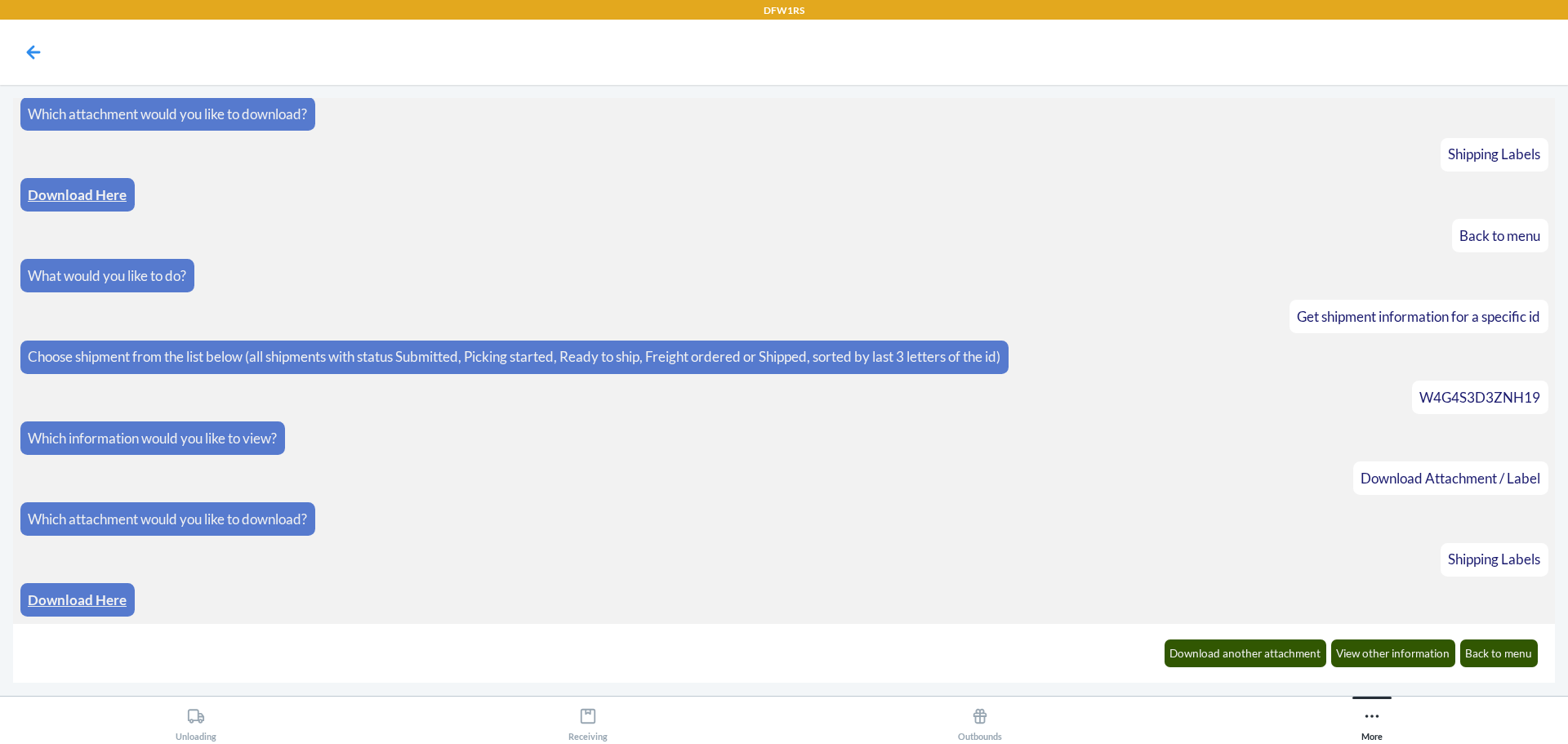
click at [72, 597] on link "Download Here" at bounding box center [77, 600] width 98 height 17
click at [1515, 649] on button "Back to menu" at bounding box center [1499, 653] width 79 height 28
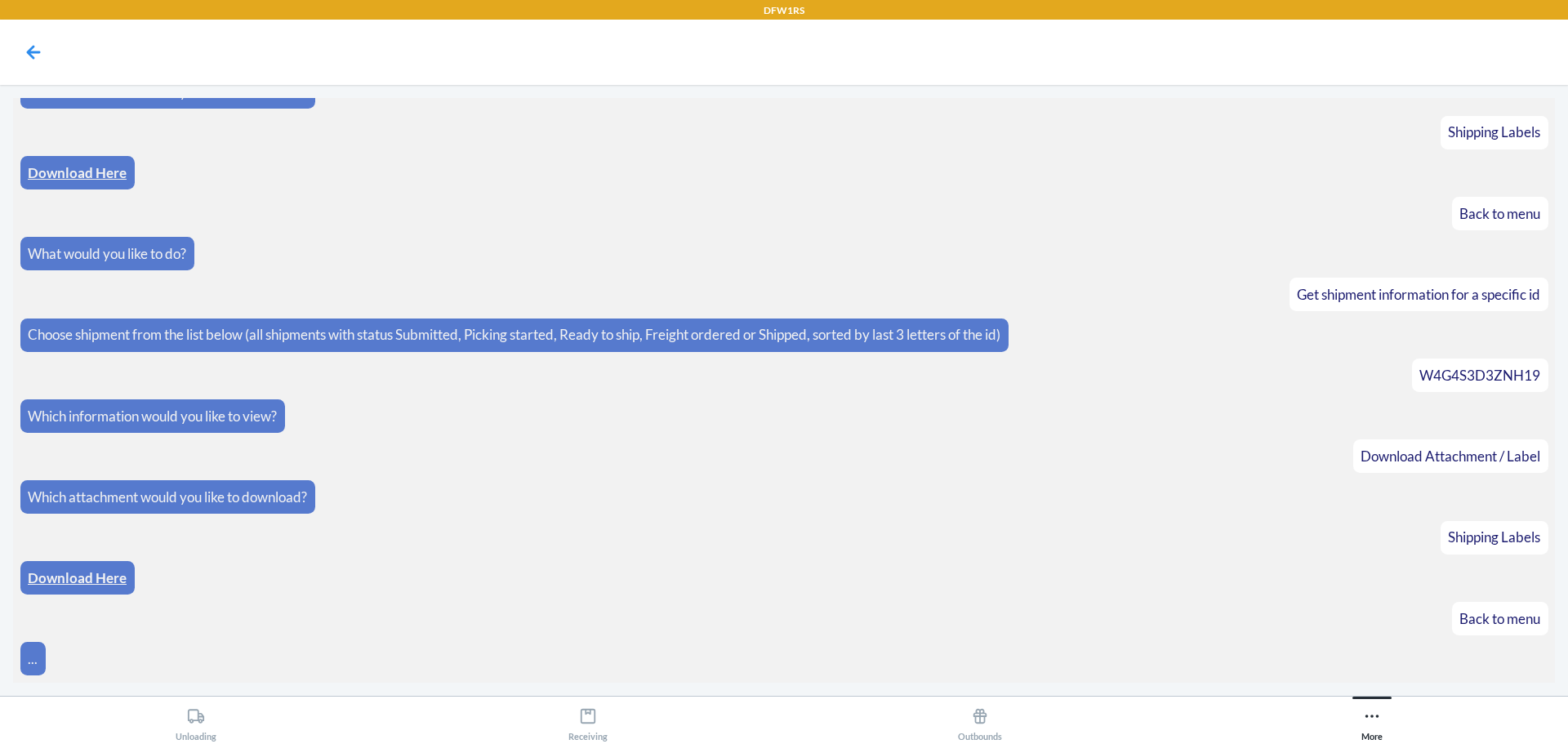
scroll to position [737, 0]
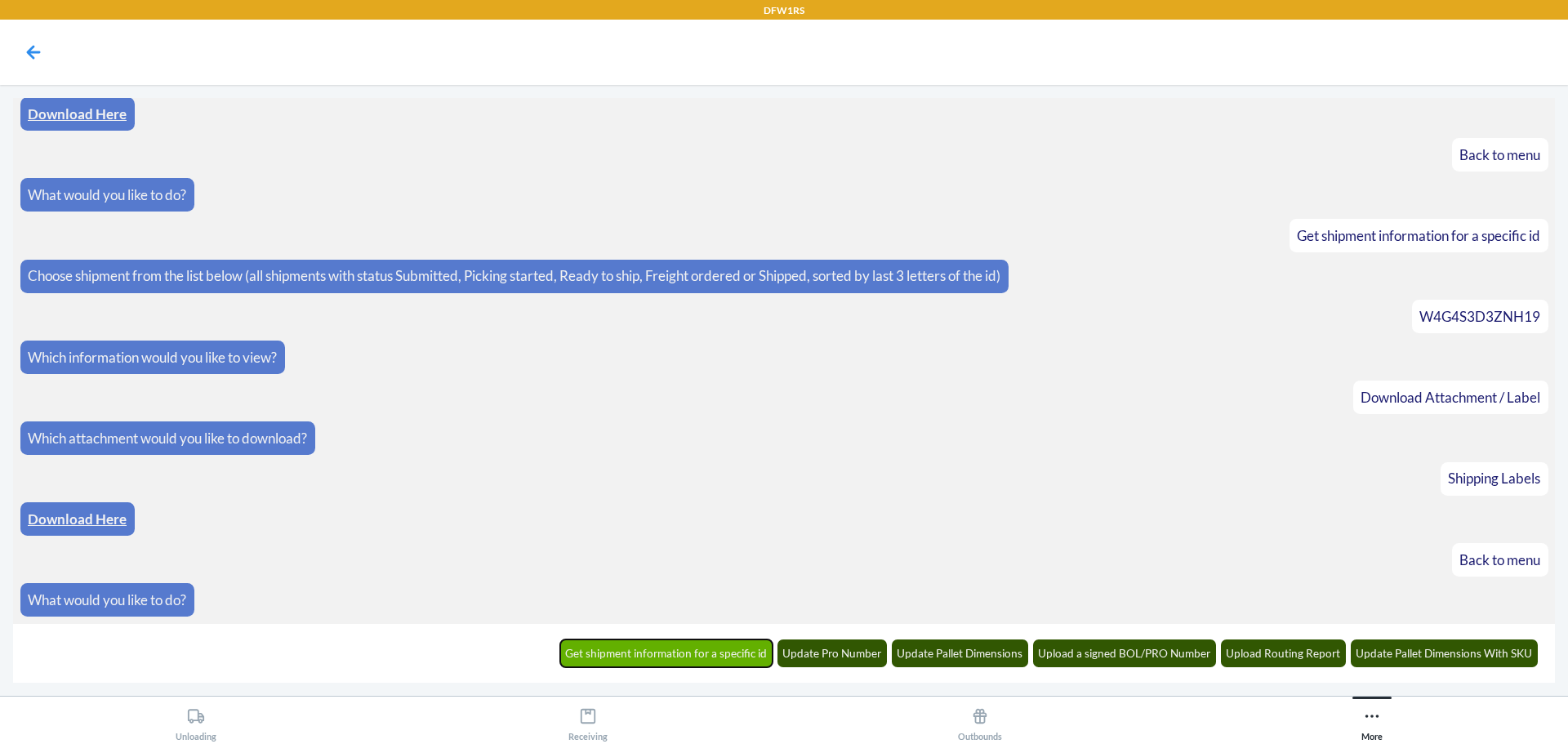
click at [668, 653] on button "Get shipment information for a specific id" at bounding box center [667, 653] width 213 height 28
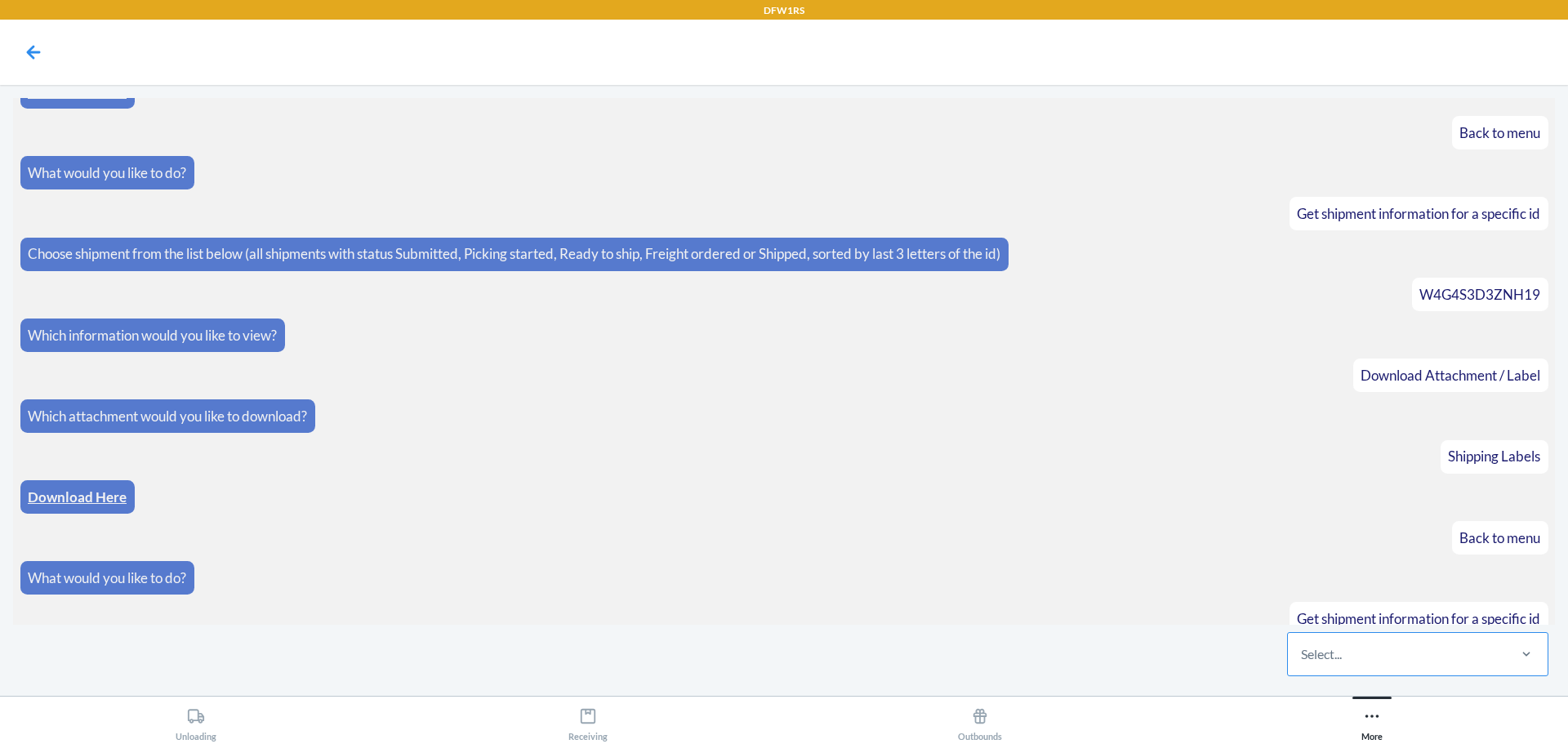
scroll to position [816, 0]
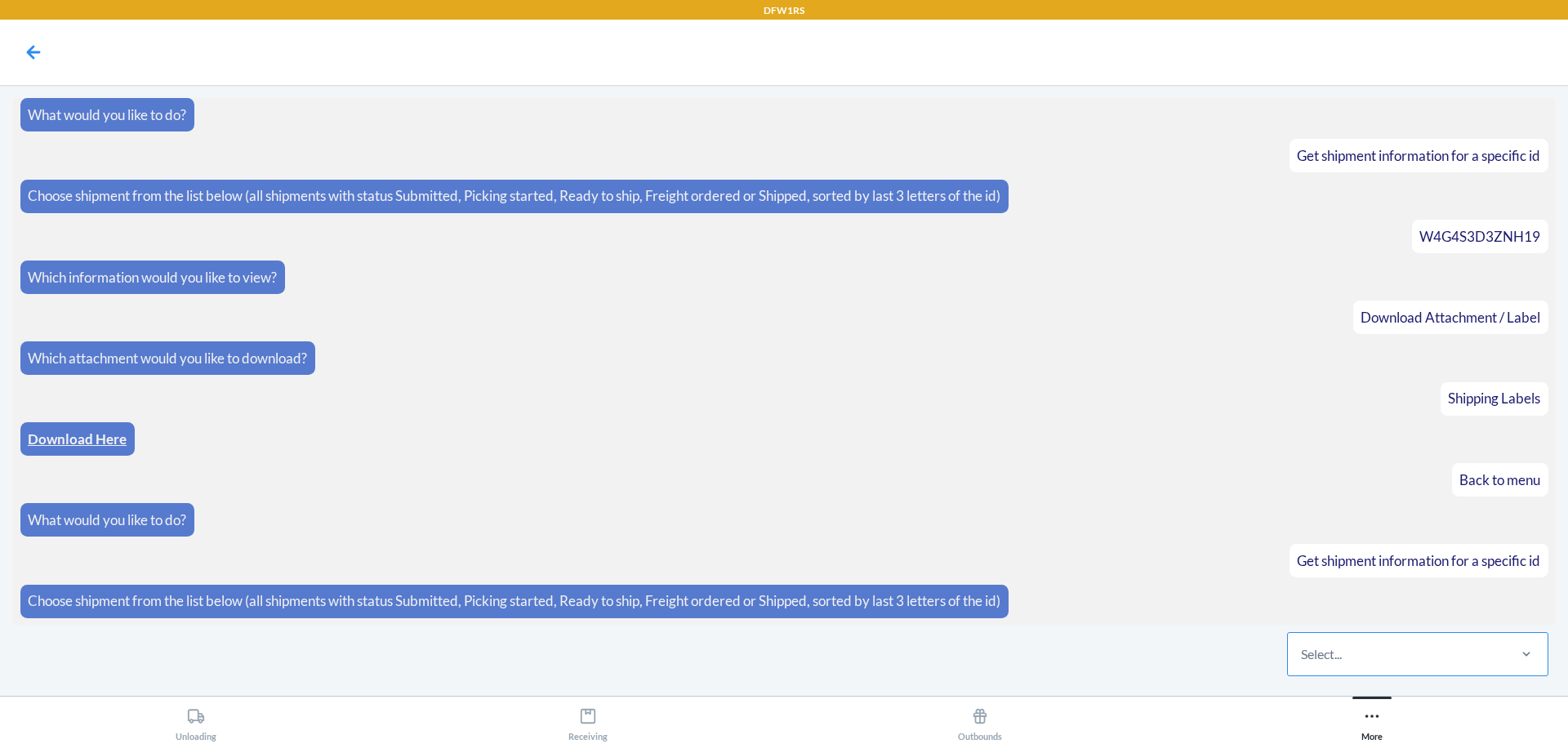
click at [1342, 659] on div "Select..." at bounding box center [1321, 655] width 41 height 20
click at [1302, 659] on input "Select..." at bounding box center [1302, 655] width 2 height 20
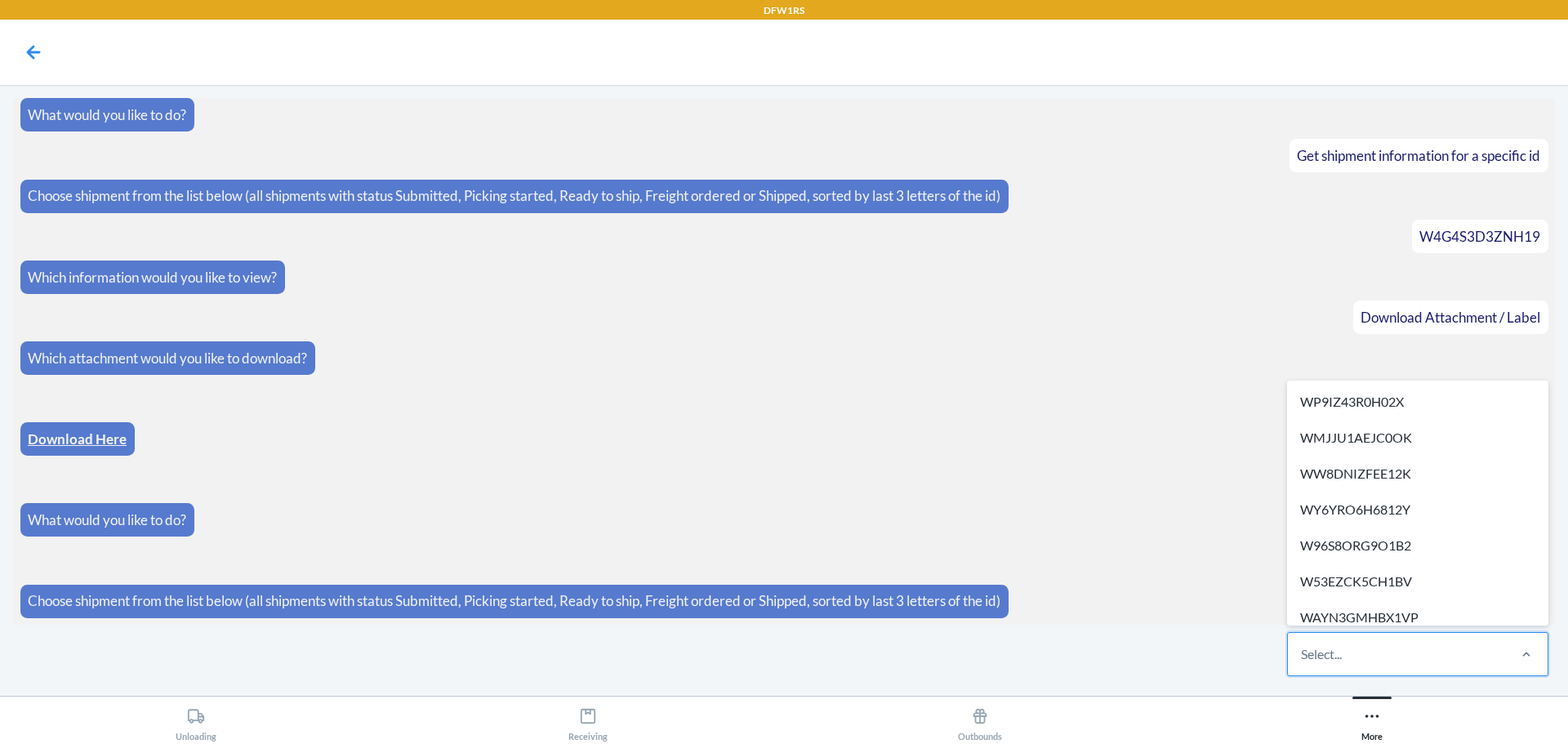
paste input "WS7J9MM6J2T1V"
type input "WS7J9MM6J2T1V"
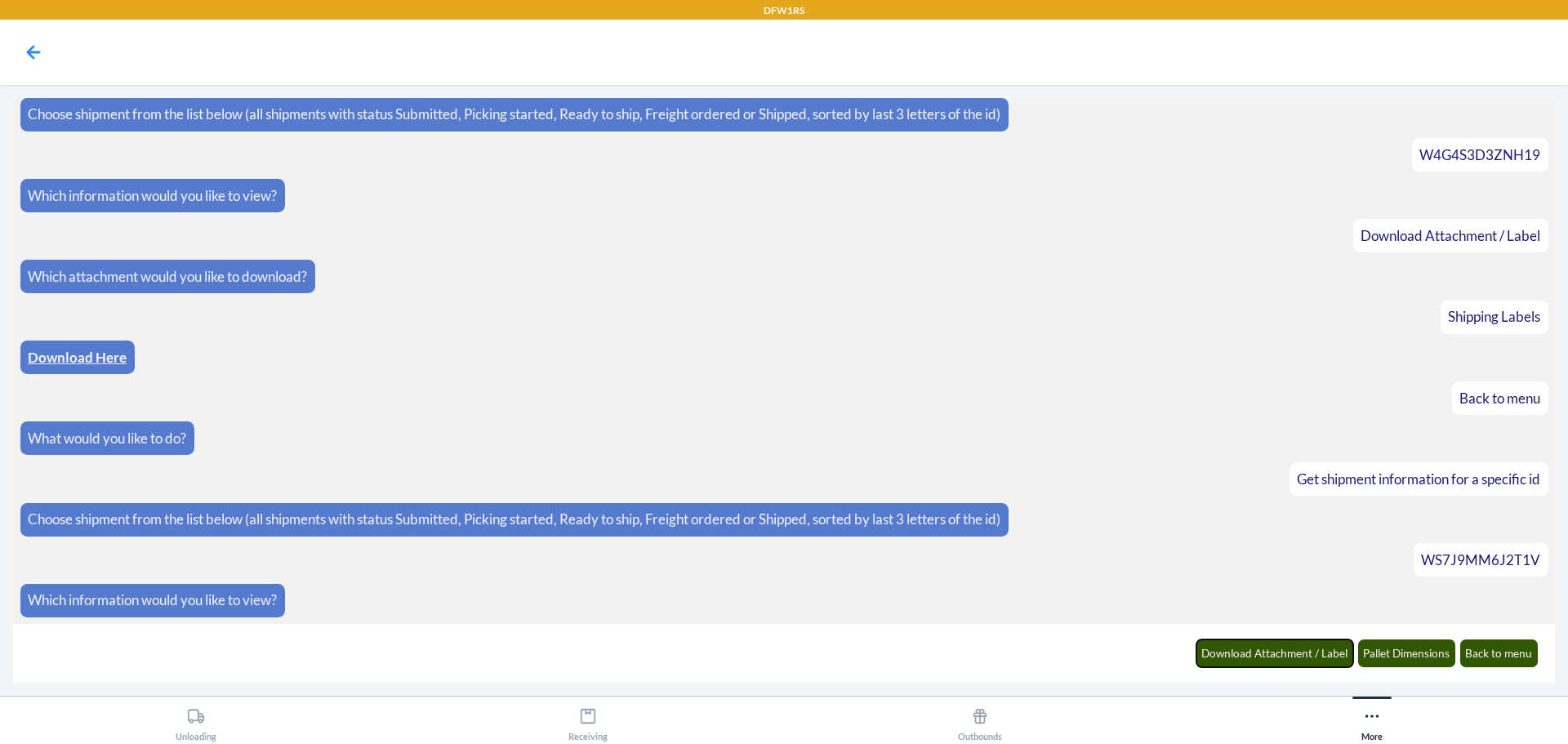
click at [1342, 659] on button "Download Attachment / Label" at bounding box center [1275, 653] width 158 height 28
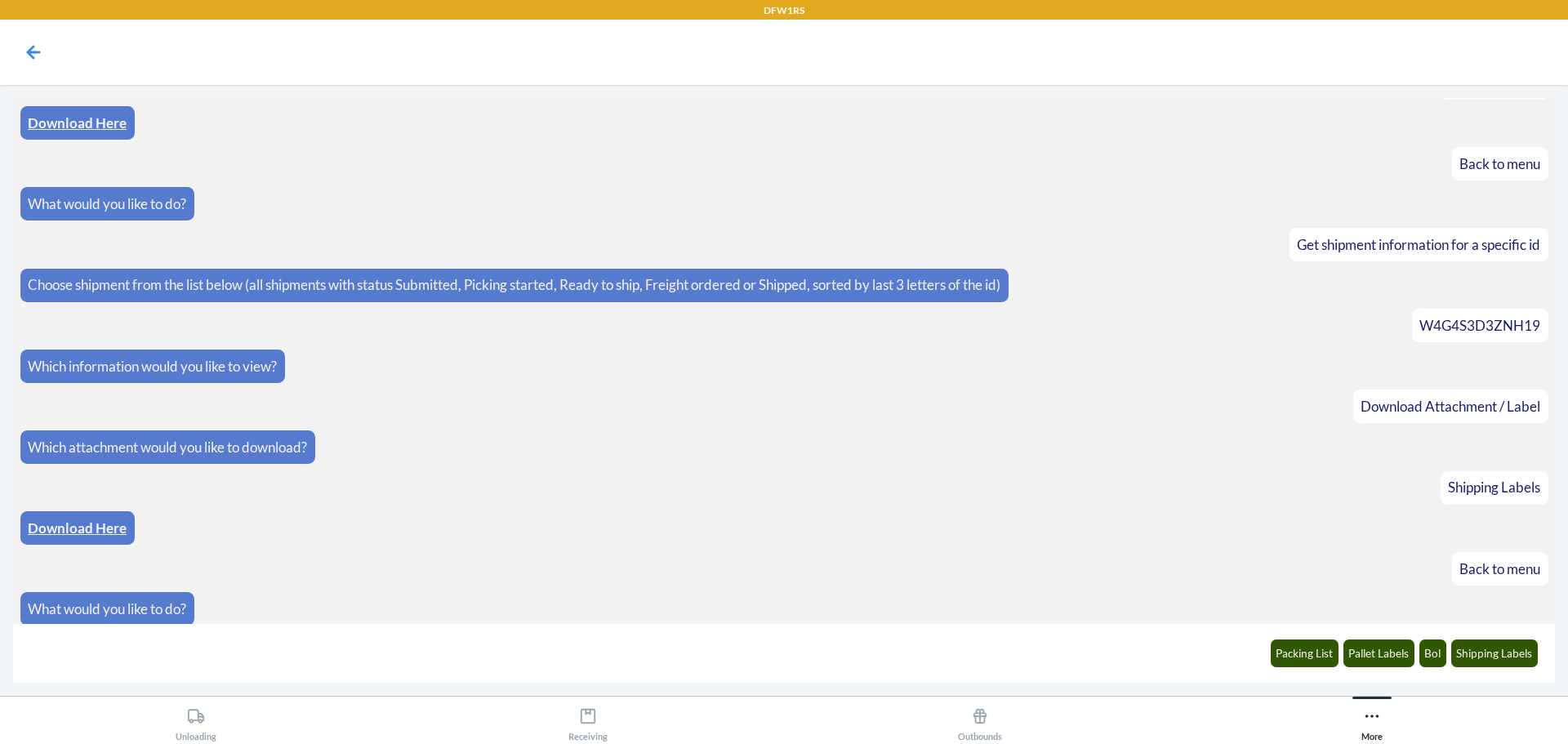
scroll to position [734, 0]
